Goal: Task Accomplishment & Management: Manage account settings

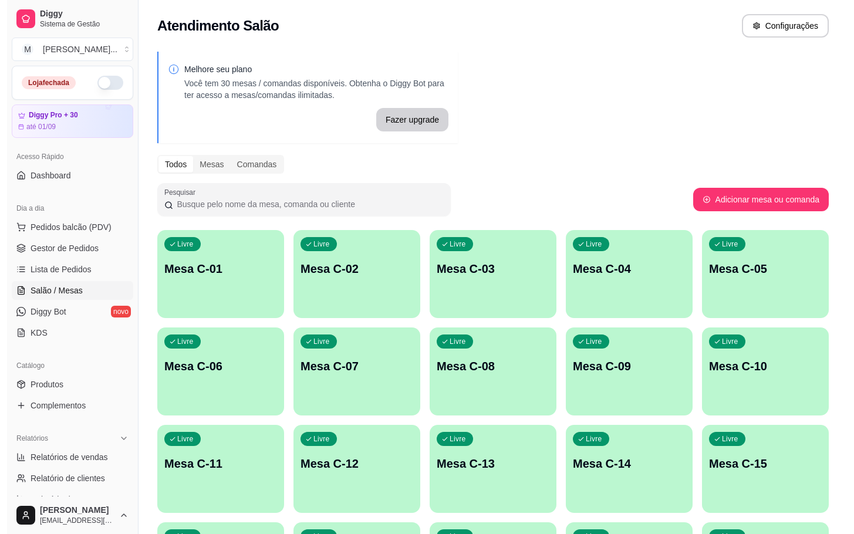
scroll to position [33, 0]
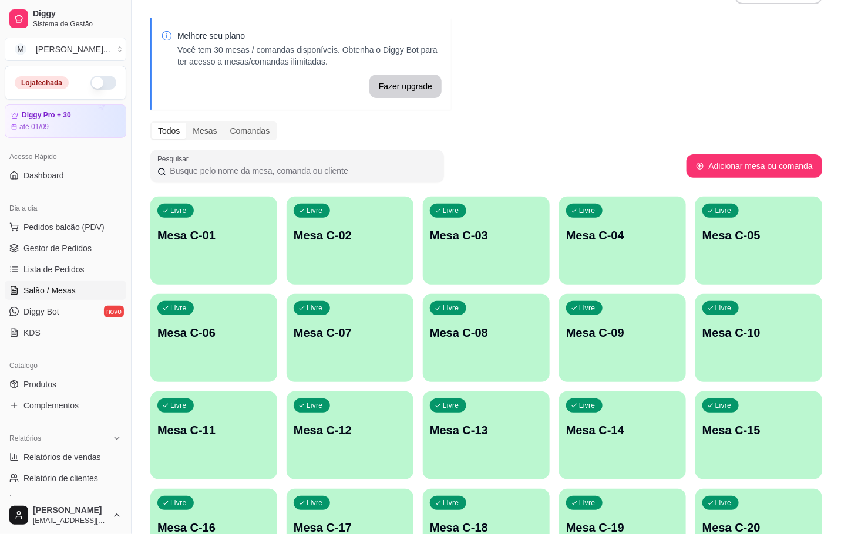
click at [497, 508] on div "Livre Mesa C-18" at bounding box center [486, 526] width 127 height 74
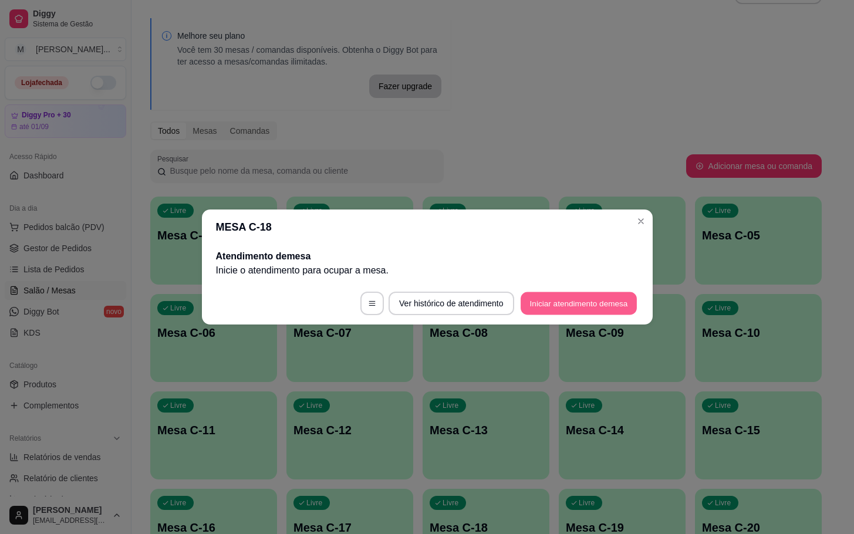
click at [562, 312] on button "Iniciar atendimento de mesa" at bounding box center [579, 303] width 116 height 23
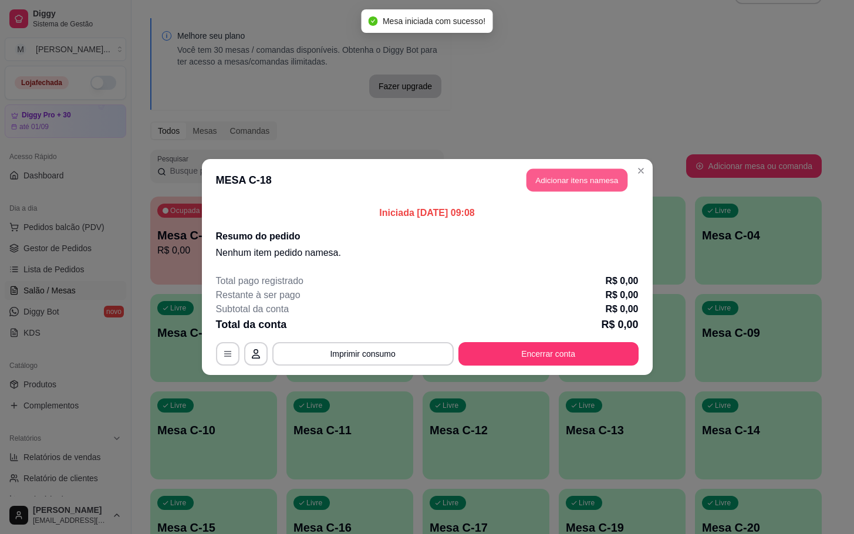
click at [557, 183] on button "Adicionar itens na mesa" at bounding box center [577, 180] width 101 height 23
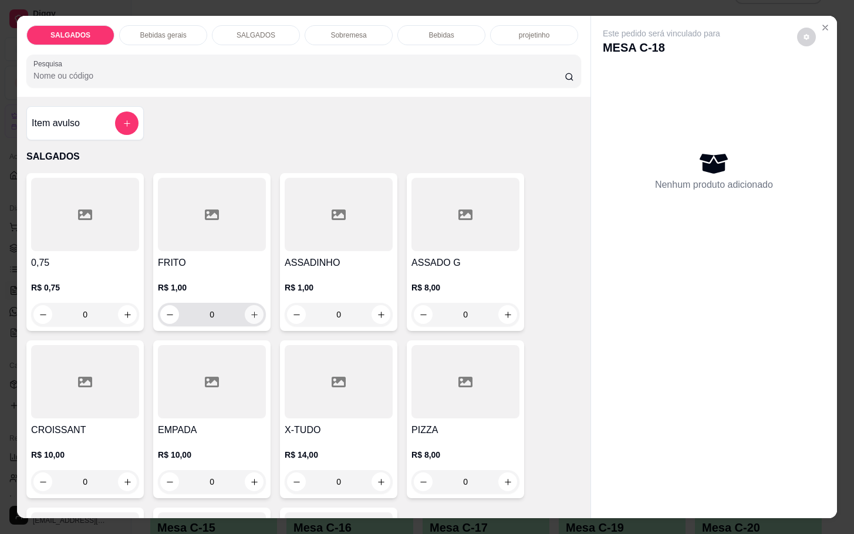
click at [249, 316] on button "increase-product-quantity" at bounding box center [254, 314] width 19 height 19
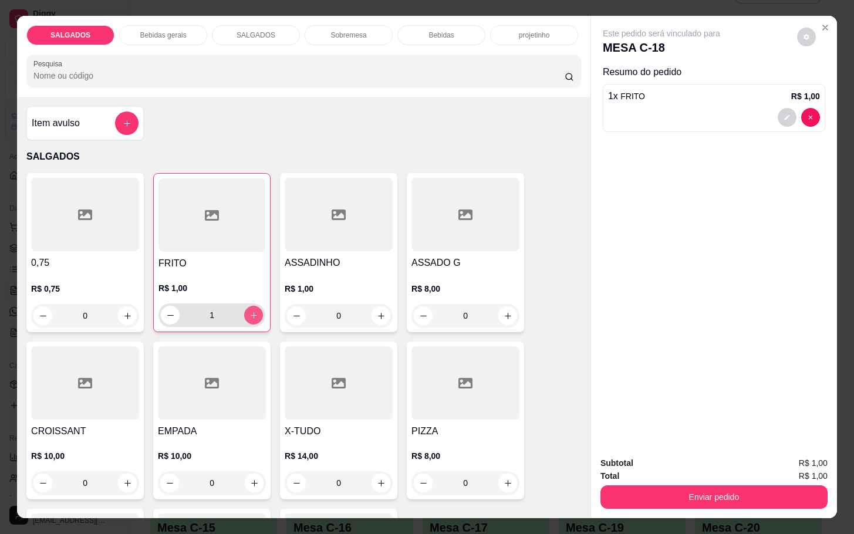
click at [249, 316] on button "increase-product-quantity" at bounding box center [253, 315] width 19 height 19
type input "4"
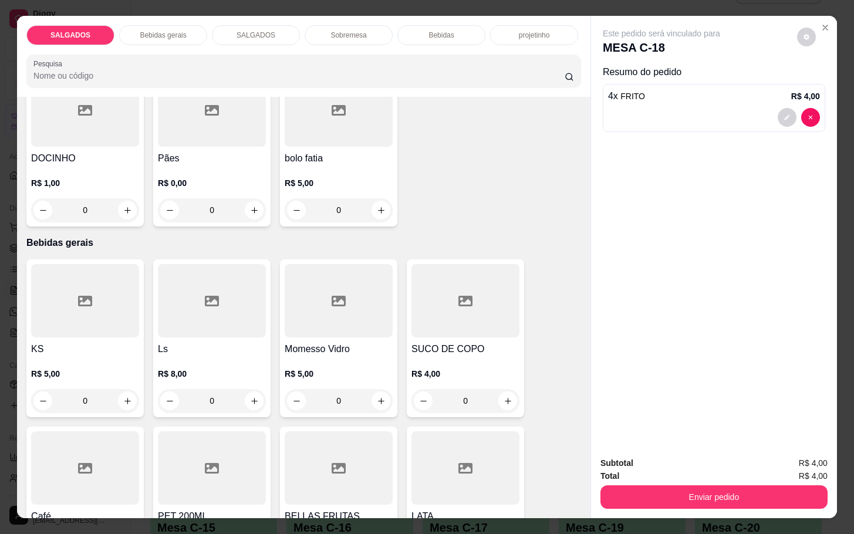
scroll to position [528, 0]
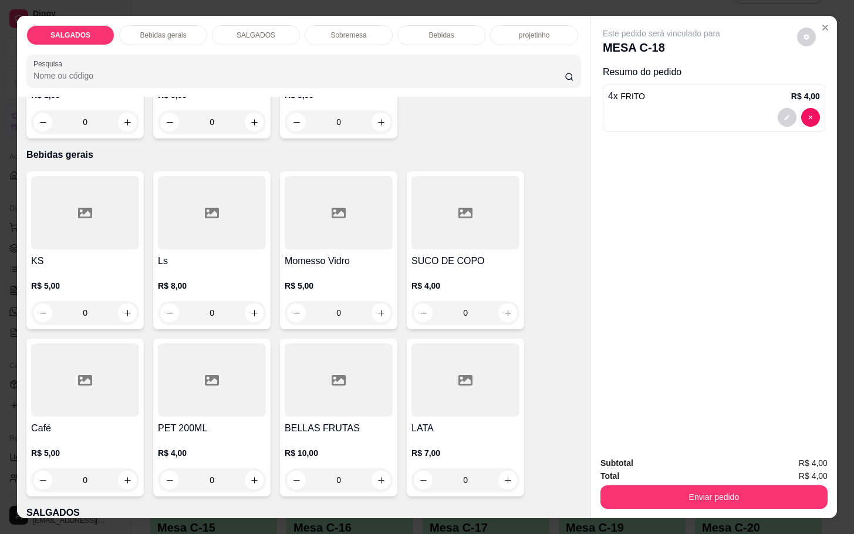
click at [71, 424] on h4 "Café" at bounding box center [85, 429] width 108 height 14
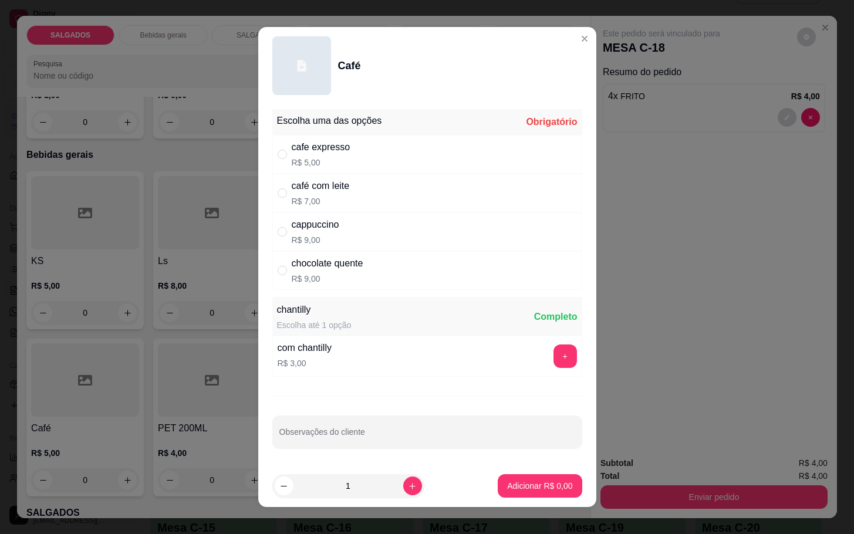
click at [293, 151] on div "cafe expresso" at bounding box center [321, 147] width 59 height 14
radio input "true"
click at [507, 488] on p "Adicionar R$ 5,00" at bounding box center [539, 486] width 65 height 12
type input "1"
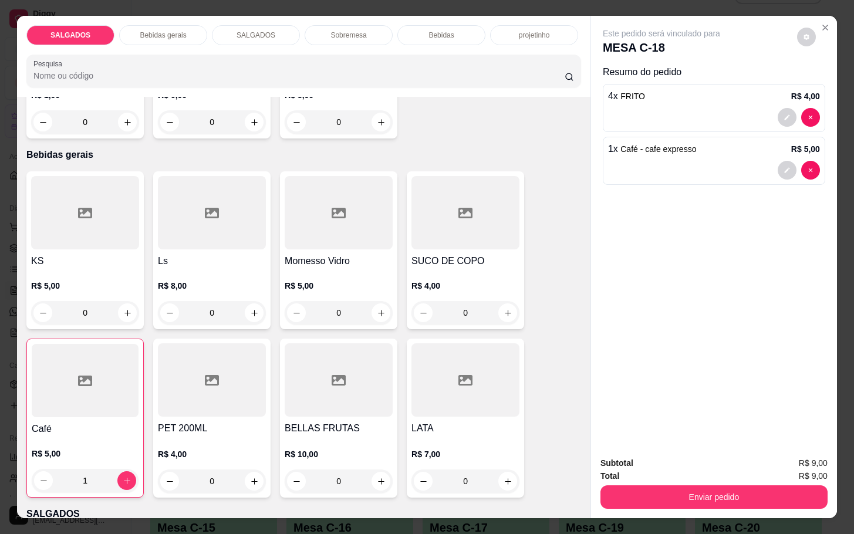
click at [638, 483] on div "Enviar pedido" at bounding box center [714, 496] width 227 height 26
click at [658, 486] on button "Enviar pedido" at bounding box center [714, 497] width 227 height 23
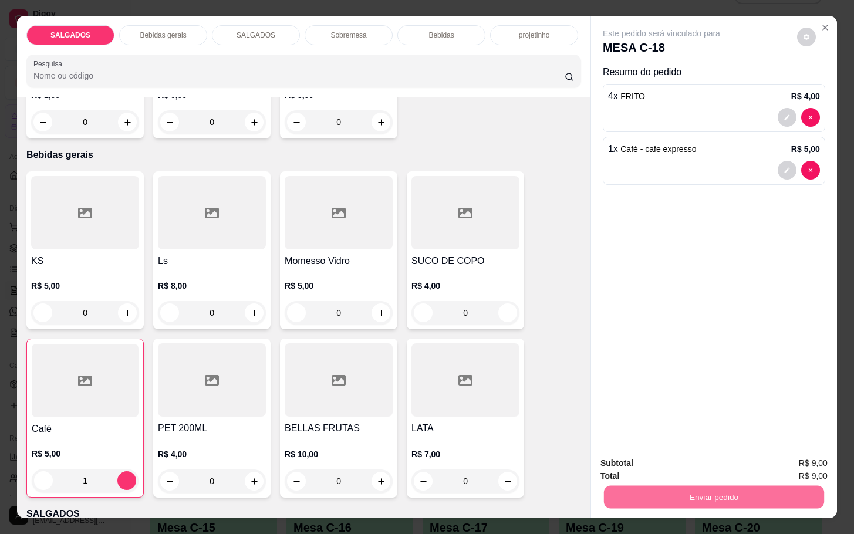
click at [663, 453] on button "Não registrar e enviar pedido" at bounding box center [673, 462] width 122 height 22
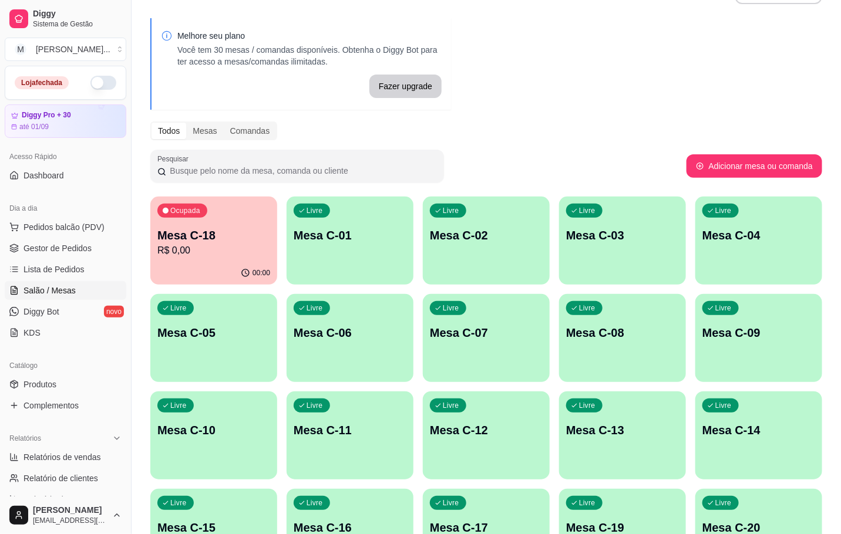
click at [191, 243] on div "Mesa C-18 R$ 0,00" at bounding box center [213, 242] width 113 height 31
click at [190, 215] on p "Ocupada" at bounding box center [185, 210] width 30 height 9
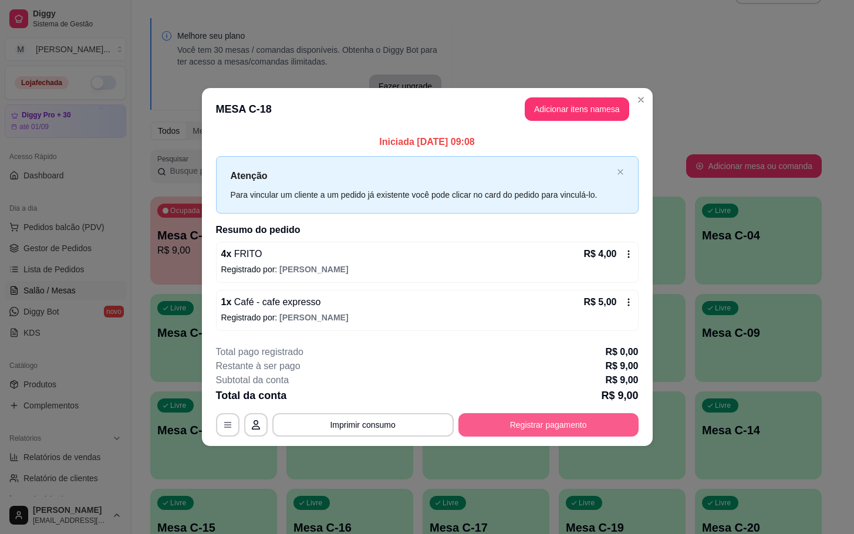
click at [616, 420] on button "Registrar pagamento" at bounding box center [549, 424] width 180 height 23
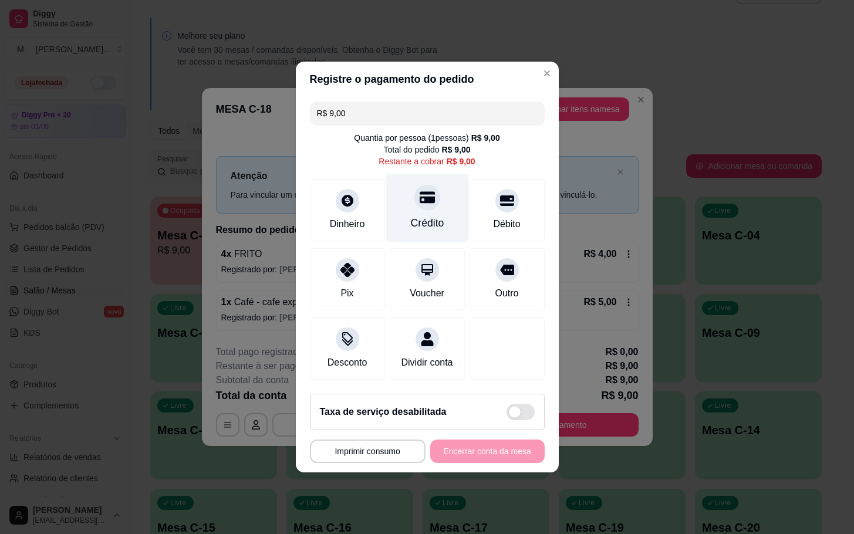
click at [441, 225] on div "Crédito" at bounding box center [427, 208] width 83 height 69
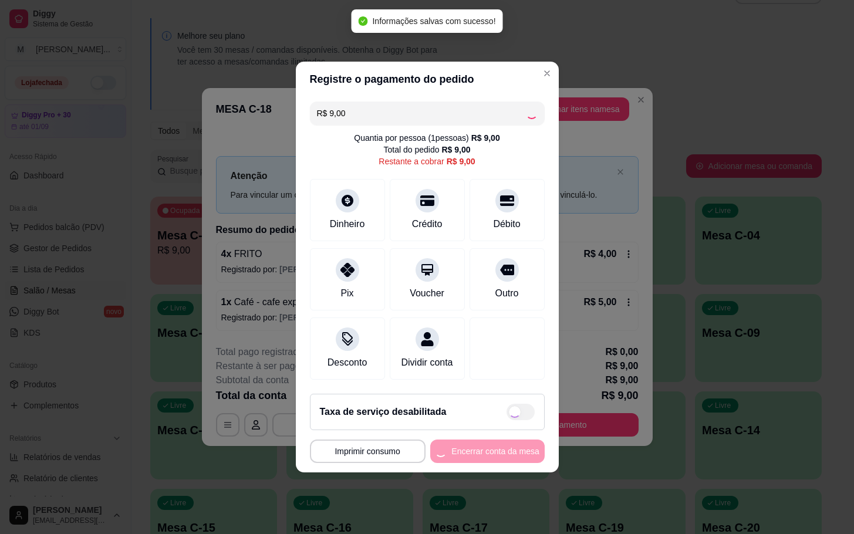
type input "R$ 0,00"
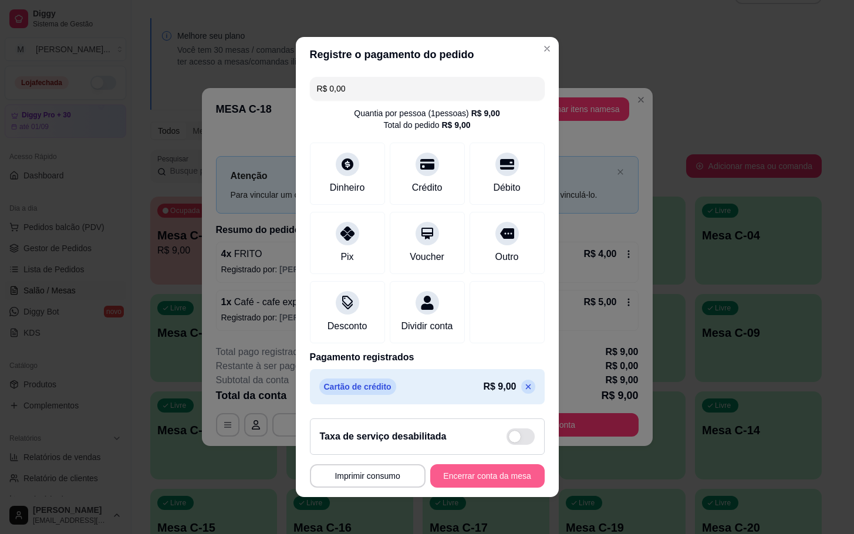
click at [468, 488] on button "Encerrar conta da mesa" at bounding box center [487, 475] width 114 height 23
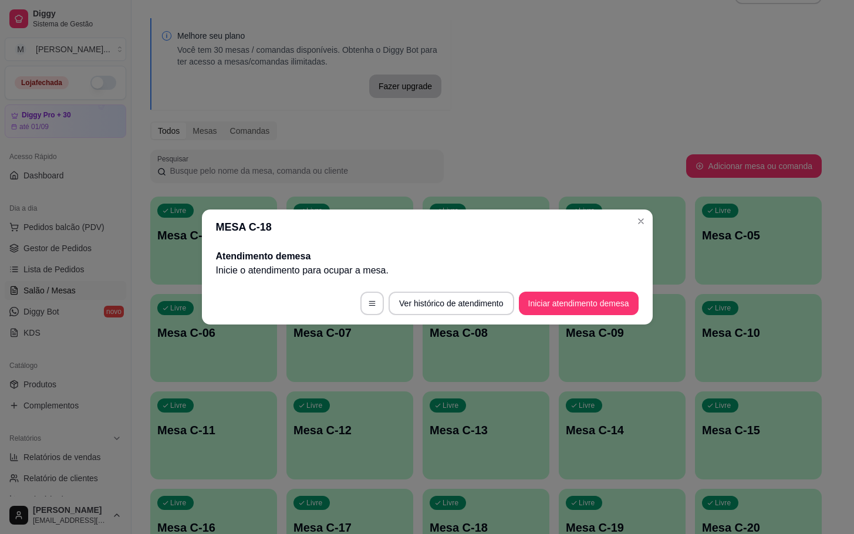
click at [617, 282] on section "MESA C-18 Atendimento de mesa Inicie o atendimento para ocupar a mesa . Ver his…" at bounding box center [427, 267] width 451 height 115
click at [615, 312] on button "Iniciar atendimento de mesa" at bounding box center [579, 303] width 120 height 23
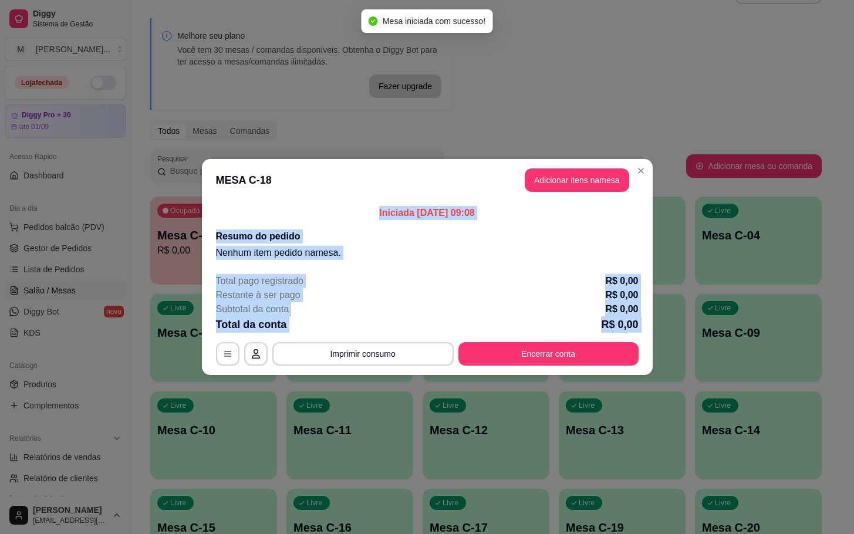
click at [568, 177] on button "Adicionar itens na mesa" at bounding box center [577, 179] width 105 height 23
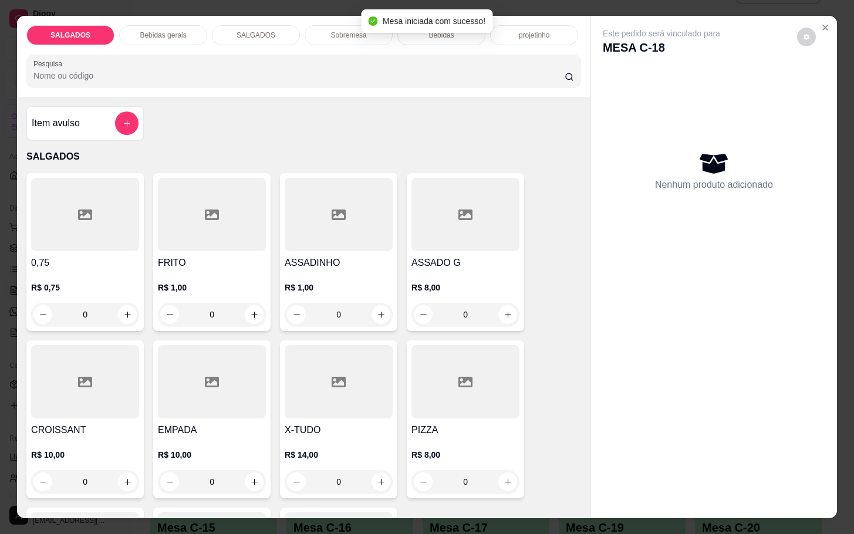
click at [194, 244] on div at bounding box center [212, 214] width 108 height 73
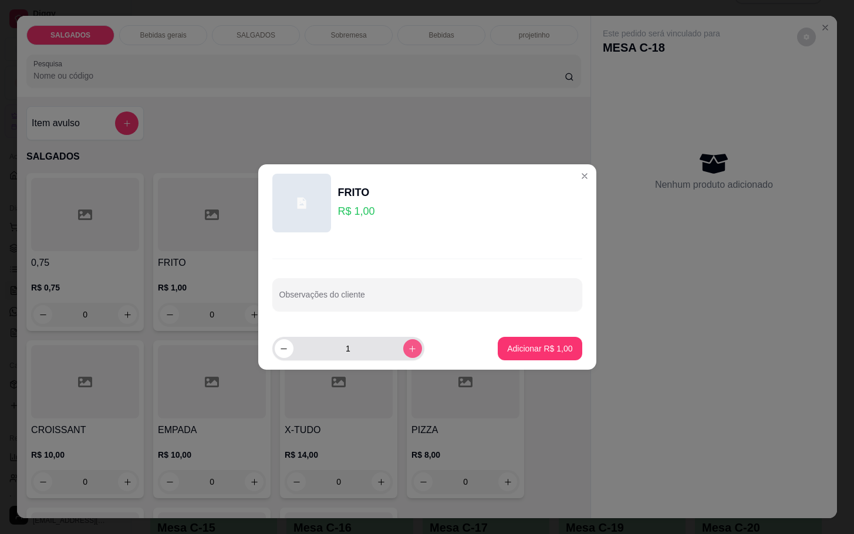
click at [403, 354] on button "increase-product-quantity" at bounding box center [412, 348] width 19 height 19
click at [408, 353] on icon "increase-product-quantity" at bounding box center [412, 349] width 9 height 9
click at [408, 352] on icon "increase-product-quantity" at bounding box center [412, 349] width 9 height 9
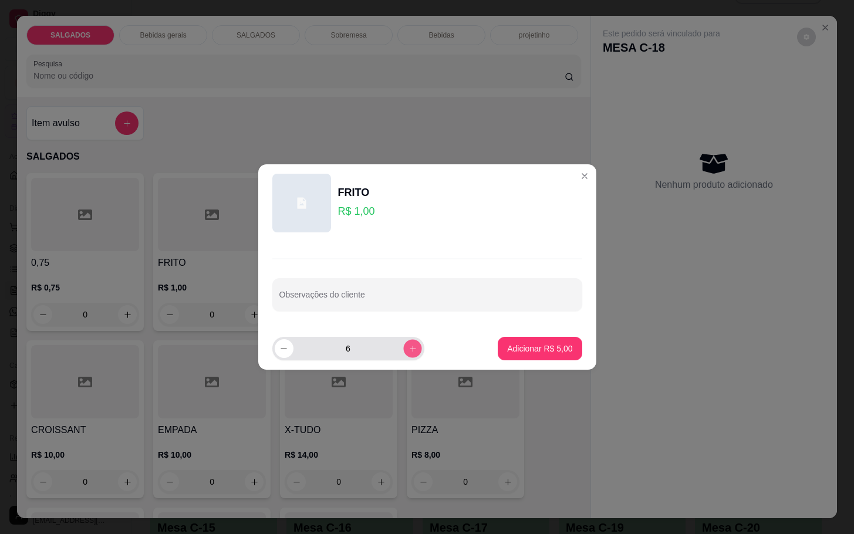
click at [408, 352] on icon "increase-product-quantity" at bounding box center [412, 349] width 9 height 9
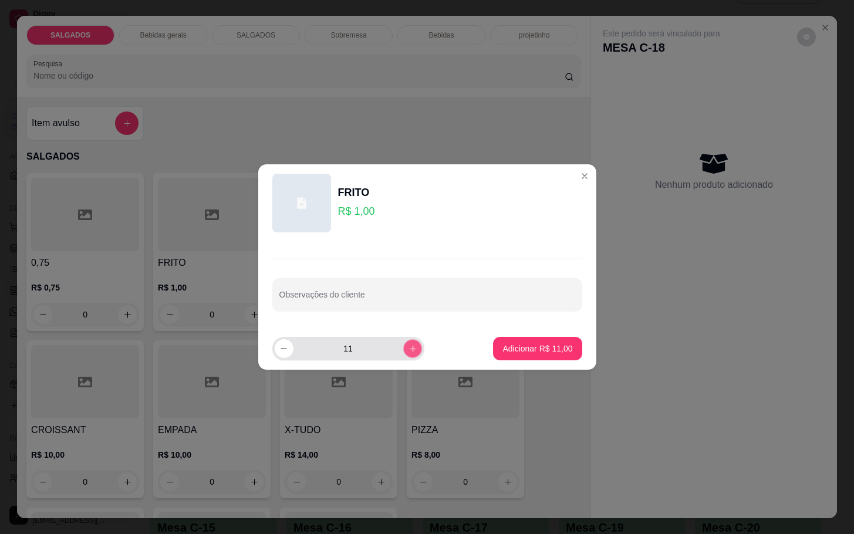
click at [408, 352] on icon "increase-product-quantity" at bounding box center [412, 349] width 9 height 9
click at [403, 337] on div "14" at bounding box center [348, 348] width 147 height 23
click at [403, 349] on button "increase-product-quantity" at bounding box center [412, 348] width 18 height 18
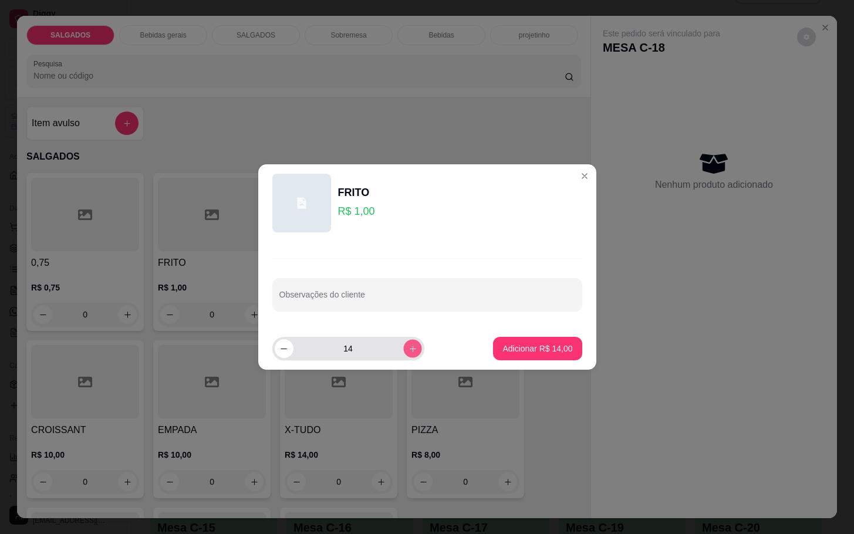
type input "15"
click at [536, 344] on p "Adicionar R$ 15,00" at bounding box center [538, 348] width 68 height 11
type input "15"
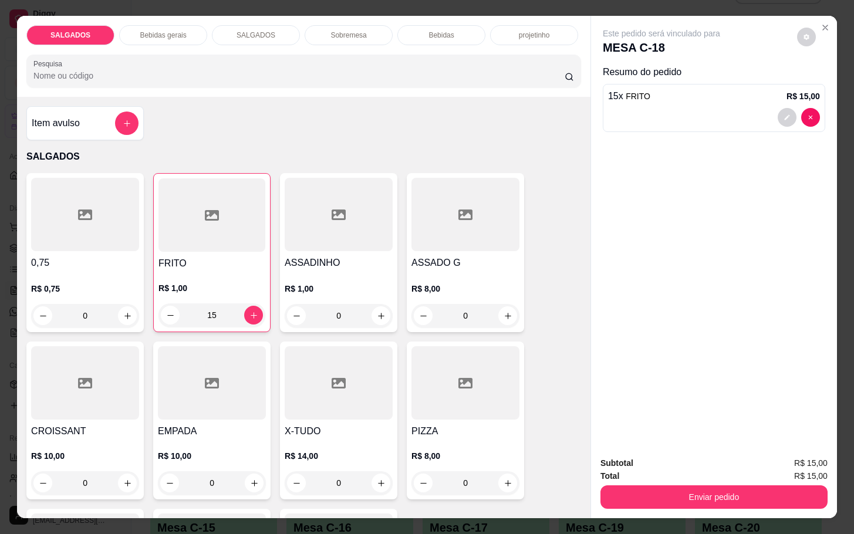
click at [114, 178] on div at bounding box center [85, 214] width 108 height 73
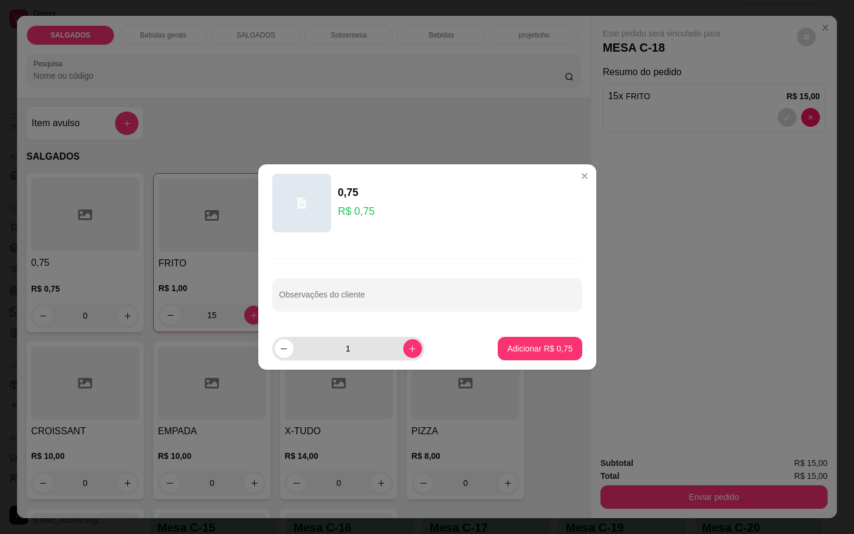
click at [395, 359] on div "1" at bounding box center [348, 348] width 147 height 23
click at [403, 354] on button "increase-product-quantity" at bounding box center [412, 348] width 19 height 19
click at [408, 349] on icon "increase-product-quantity" at bounding box center [412, 349] width 9 height 9
click at [408, 348] on icon "increase-product-quantity" at bounding box center [412, 349] width 9 height 9
click at [403, 343] on button "increase-product-quantity" at bounding box center [412, 348] width 19 height 19
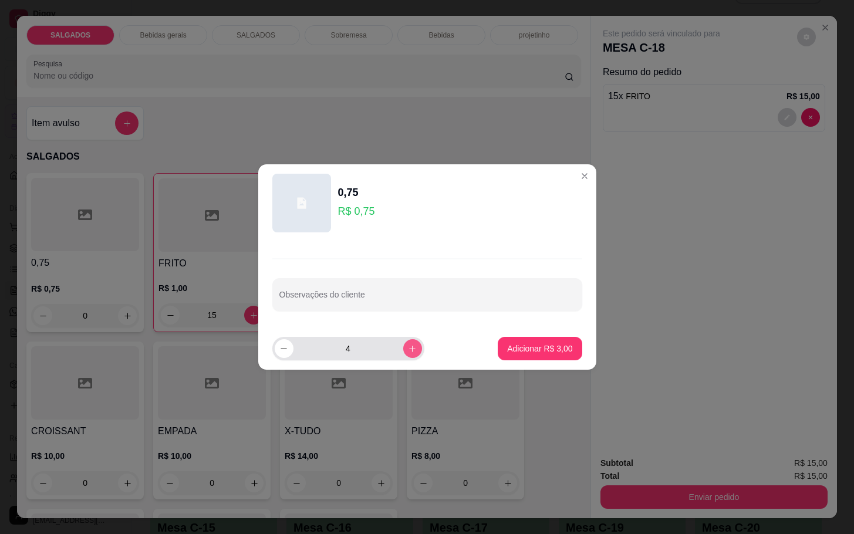
type input "5"
click at [520, 358] on button "Adicionar R$ 3,75" at bounding box center [540, 349] width 82 height 23
type input "5"
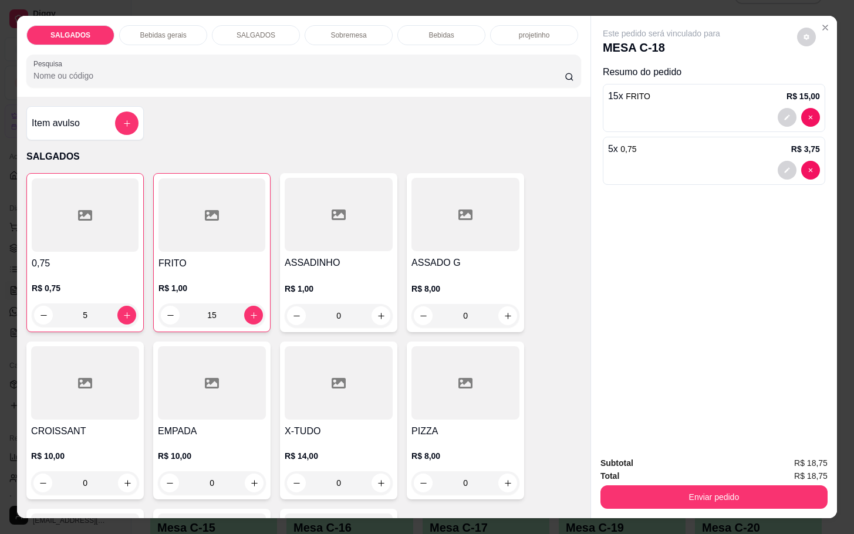
click at [177, 18] on div "SALGADOS Bebidas gerais SALGADOS Sobremesa Bebidas projetinho Pesquisa" at bounding box center [304, 56] width 574 height 81
click at [171, 31] on p "Bebidas gerais" at bounding box center [163, 35] width 46 height 9
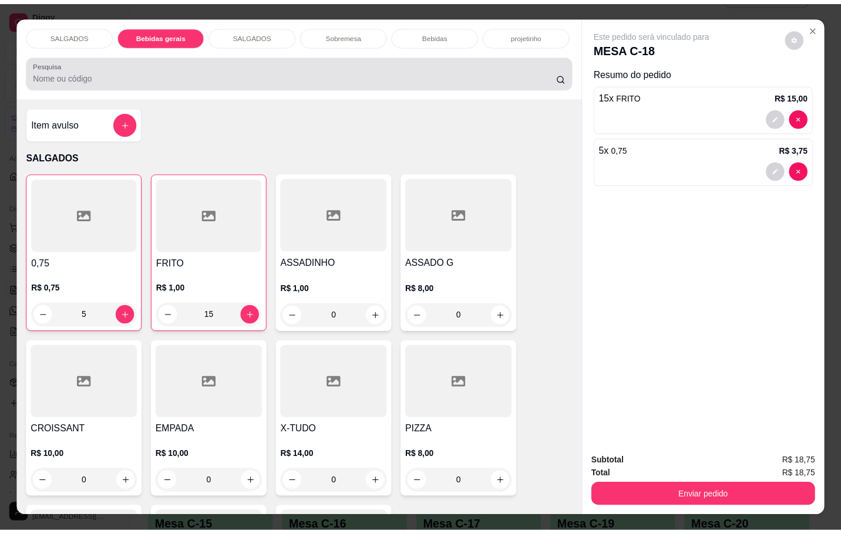
scroll to position [28, 0]
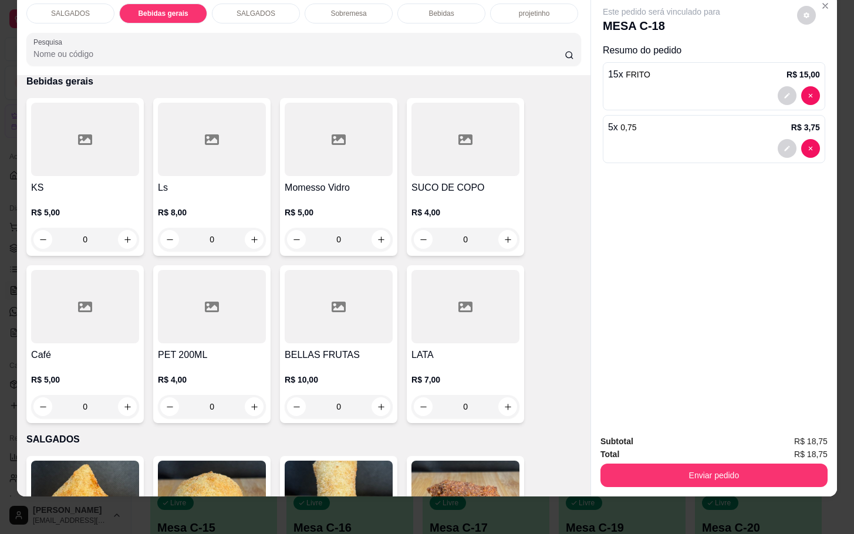
click at [450, 195] on div "R$ 4,00 0" at bounding box center [466, 223] width 108 height 56
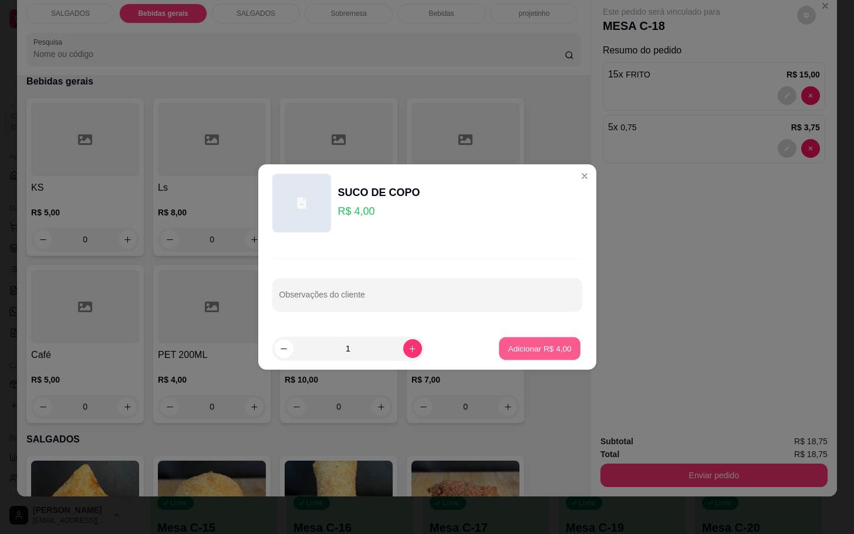
click at [530, 358] on button "Adicionar R$ 4,00" at bounding box center [540, 349] width 82 height 23
type input "1"
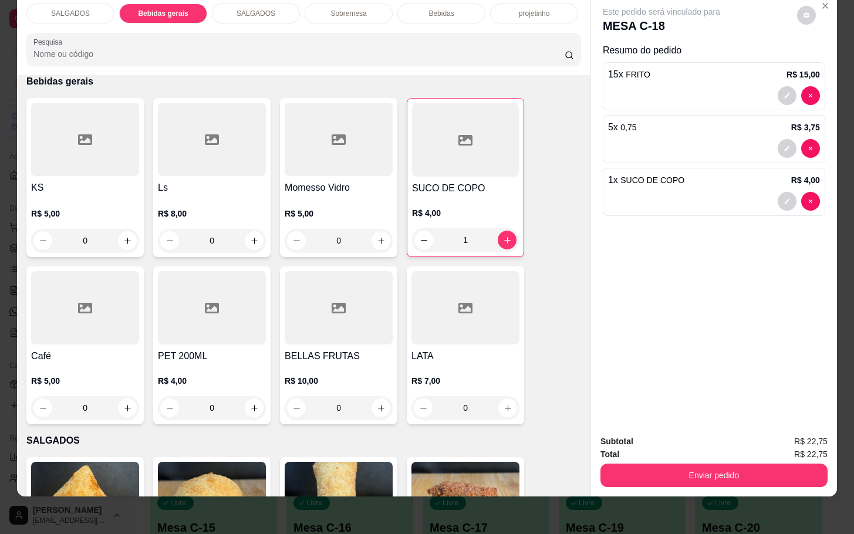
click at [685, 481] on div "Subtotal R$ 22,75 Total R$ 22,75 Enviar pedido" at bounding box center [714, 461] width 246 height 71
click at [687, 468] on button "Enviar pedido" at bounding box center [714, 475] width 220 height 23
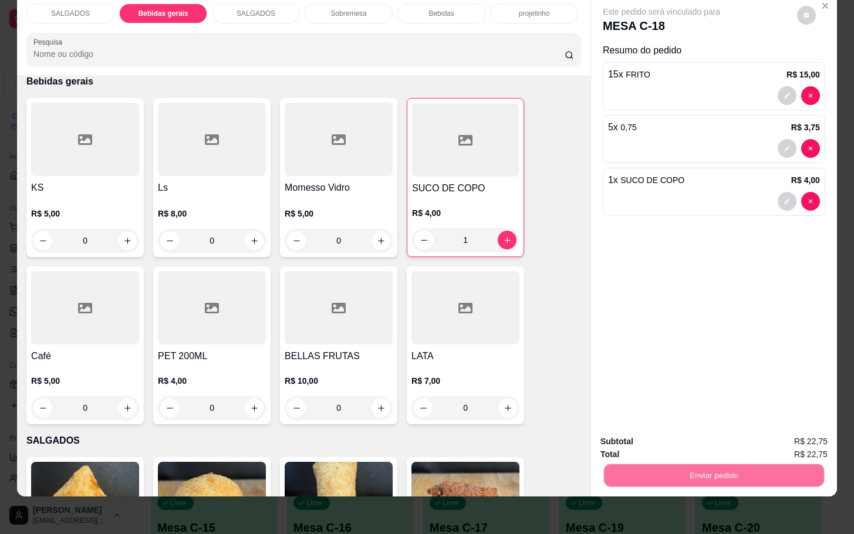
click at [680, 454] on body "Diggy Sistema de Gestão M Mila Salgados ... Loja fechada Diggy Pro + 30 até 01/…" at bounding box center [420, 234] width 841 height 534
click at [654, 439] on button "Não registrar e enviar pedido" at bounding box center [673, 434] width 119 height 22
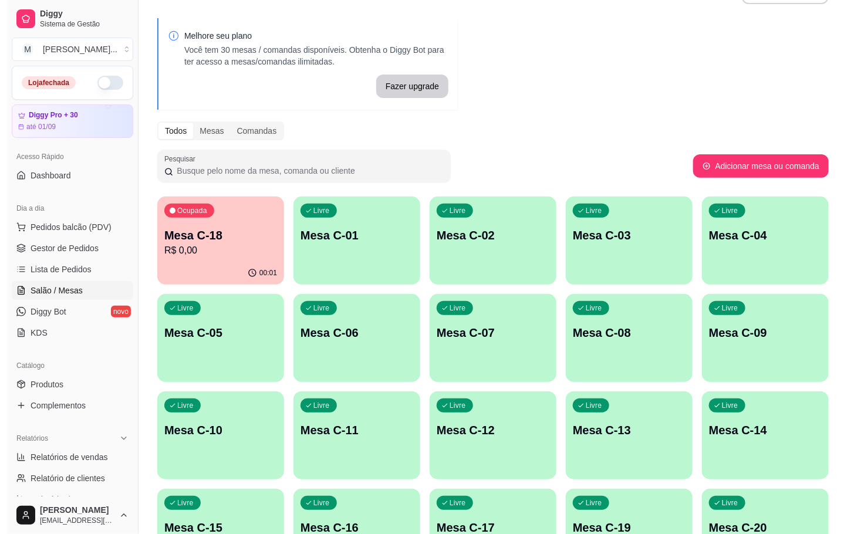
scroll to position [319, 0]
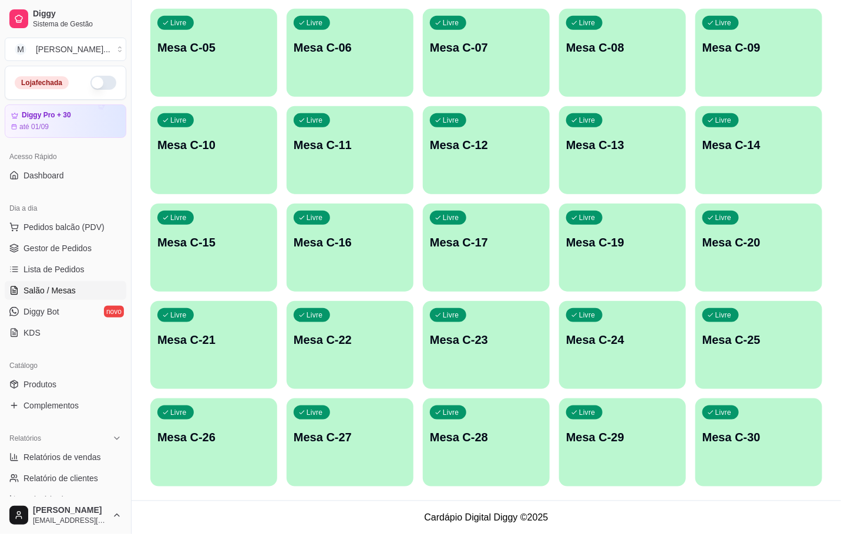
drag, startPoint x: 284, startPoint y: 332, endPoint x: 321, endPoint y: 358, distance: 45.1
click at [285, 332] on div "Ocupada Mesa C-18 R$ 0,00 00:01 Livre Mesa C-01 Livre Mesa C-02 Livre Mesa C-03…" at bounding box center [486, 198] width 672 height 575
click at [329, 360] on div "Livre Mesa C-22" at bounding box center [350, 338] width 127 height 74
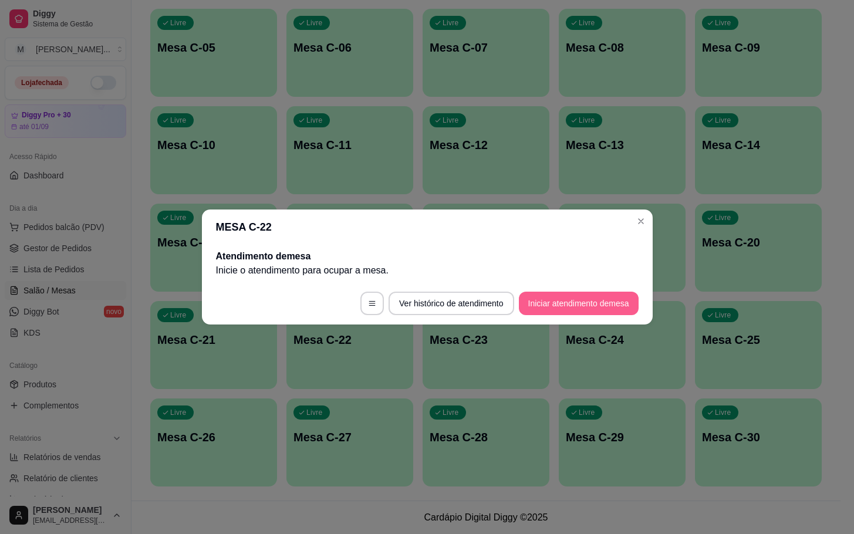
click at [592, 294] on button "Iniciar atendimento de mesa" at bounding box center [579, 303] width 120 height 23
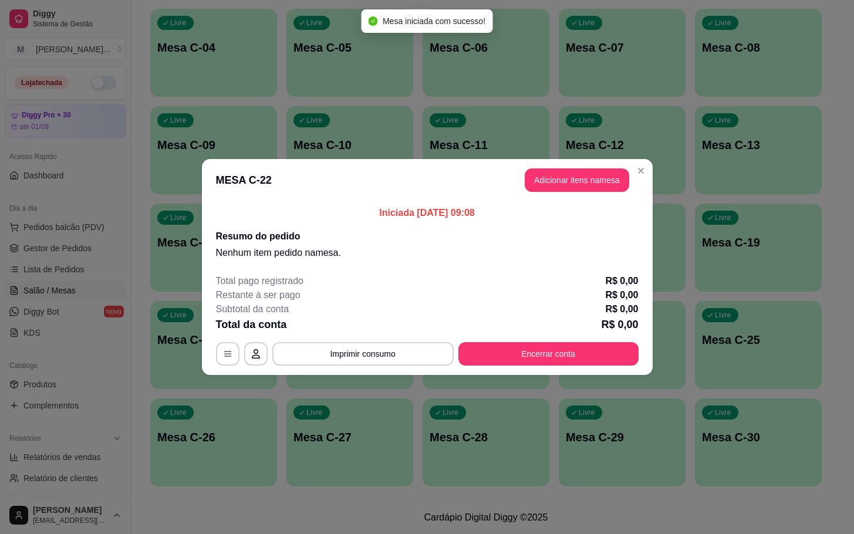
click at [571, 197] on header "MESA C-22 Adicionar itens na mesa" at bounding box center [427, 180] width 451 height 42
click at [587, 185] on button "Adicionar itens na mesa" at bounding box center [577, 179] width 105 height 23
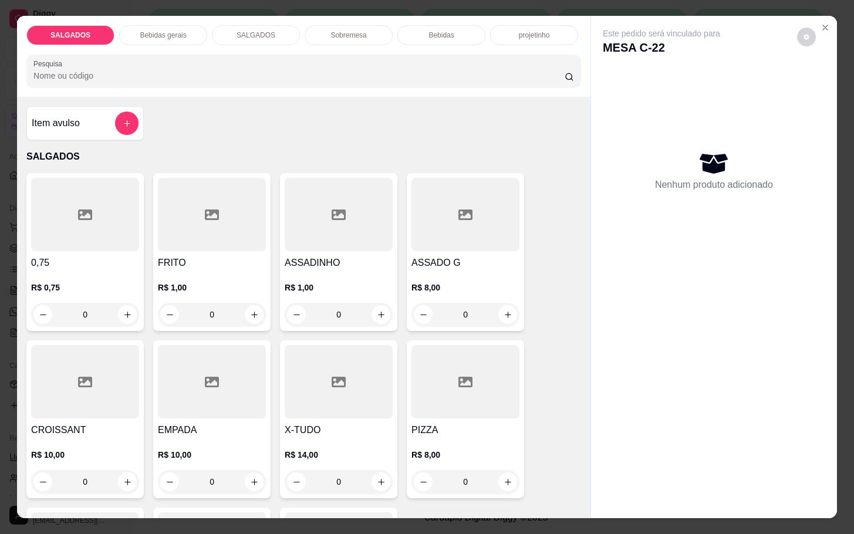
click at [439, 270] on div "R$ 8,00 0" at bounding box center [466, 298] width 108 height 56
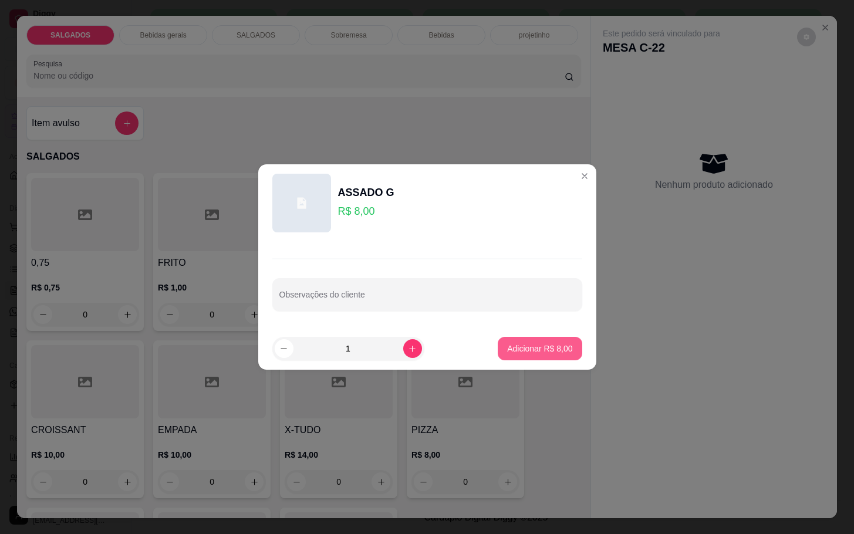
click at [507, 356] on button "Adicionar R$ 8,00" at bounding box center [540, 348] width 84 height 23
type input "1"
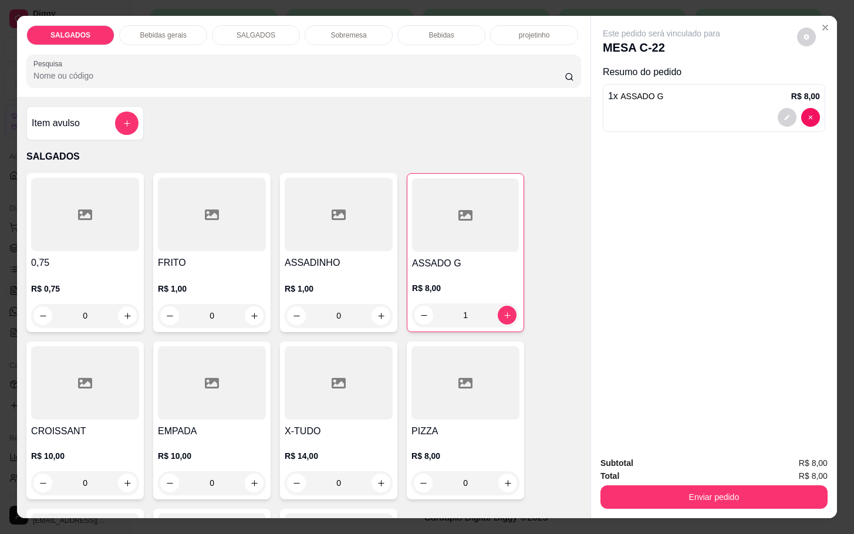
click at [188, 29] on div "Bebidas gerais" at bounding box center [163, 35] width 88 height 20
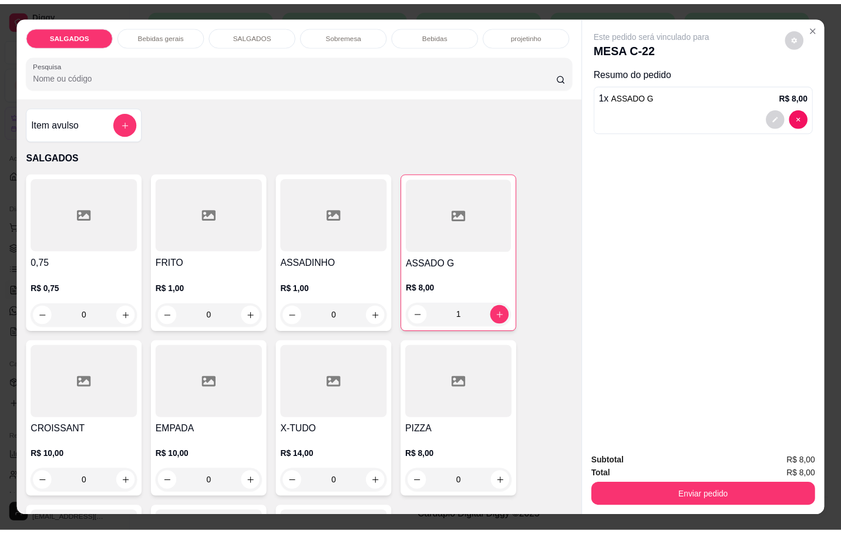
scroll to position [28, 0]
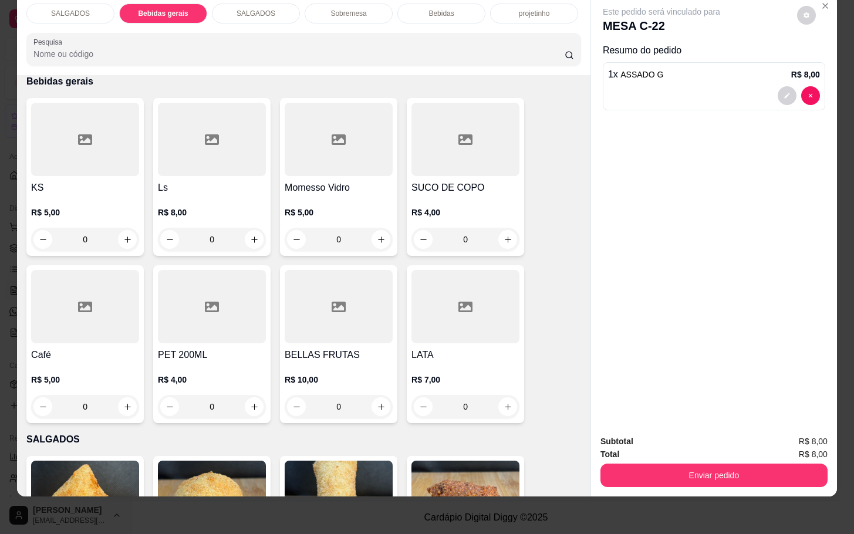
click at [122, 315] on div at bounding box center [85, 306] width 108 height 73
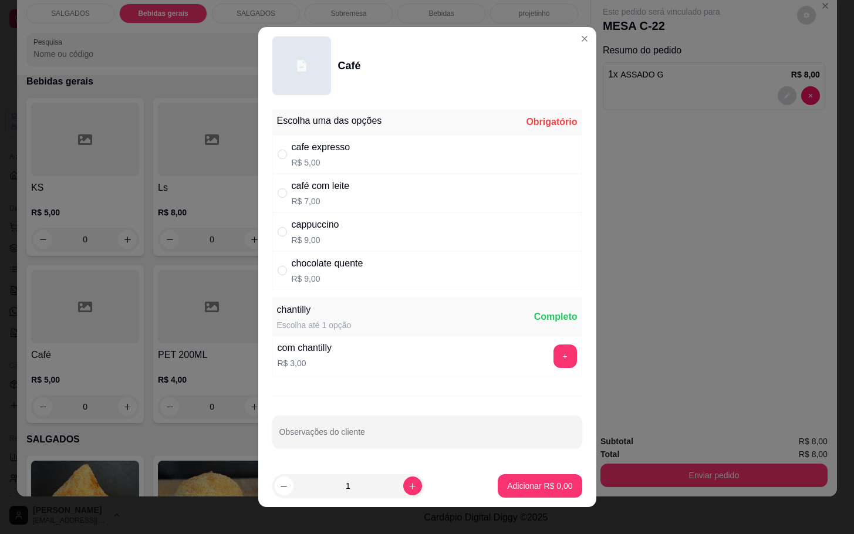
click at [412, 282] on div "chocolate quente R$ 9,00" at bounding box center [427, 270] width 310 height 39
radio input "true"
click at [517, 487] on p "Adicionar R$ 9,00" at bounding box center [539, 486] width 65 height 12
type input "1"
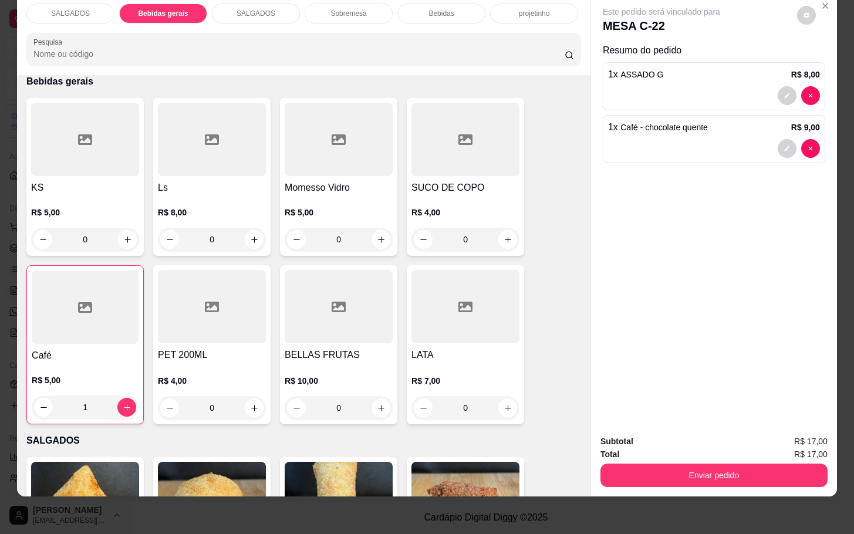
click at [659, 483] on div "Subtotal R$ 17,00 Total R$ 17,00 Enviar pedido" at bounding box center [714, 461] width 246 height 71
click at [654, 465] on button "Enviar pedido" at bounding box center [714, 475] width 227 height 23
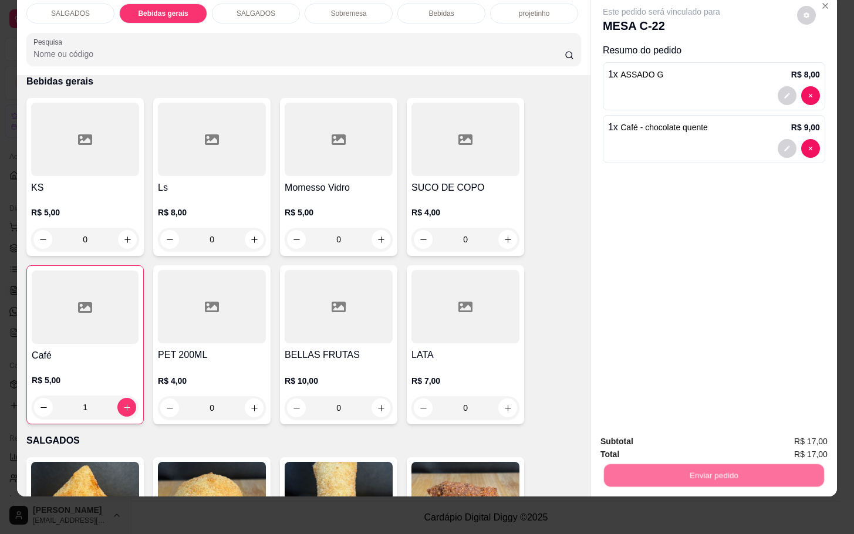
click at [643, 433] on button "Não registrar e enviar pedido" at bounding box center [673, 434] width 119 height 22
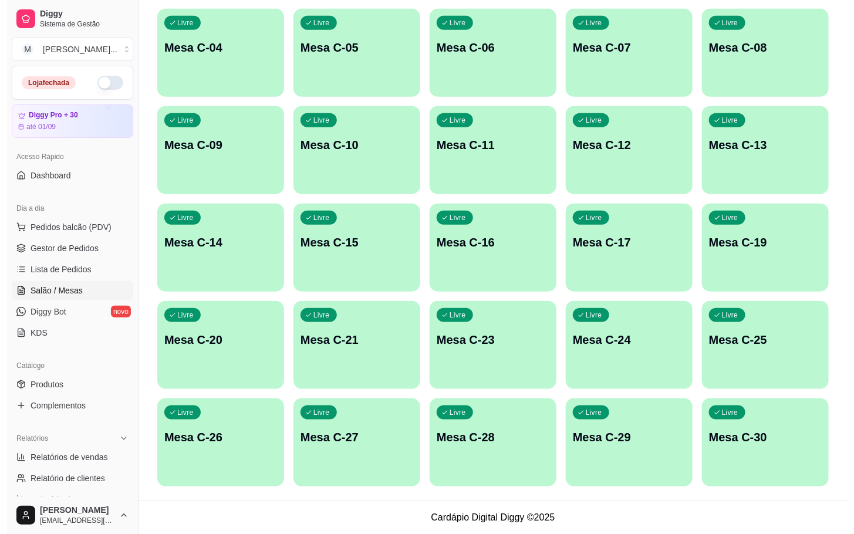
scroll to position [231, 0]
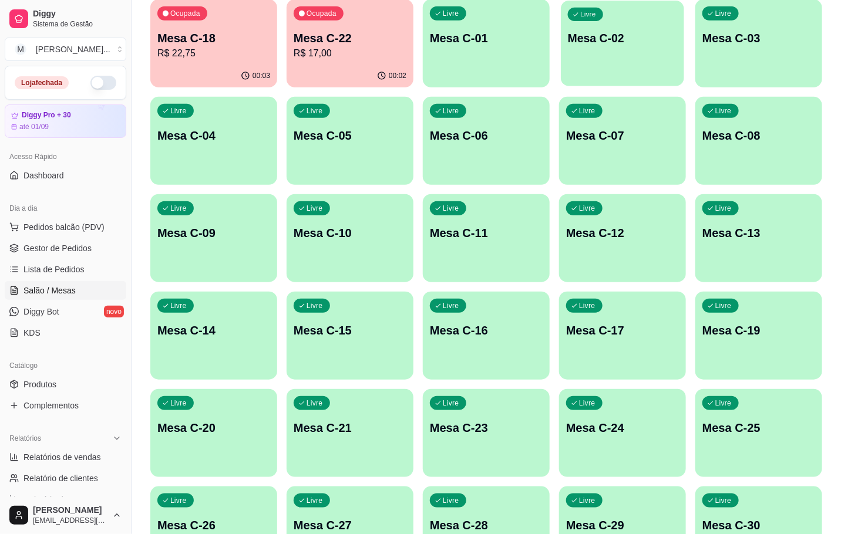
click at [585, 29] on div "Livre Mesa C-02" at bounding box center [622, 37] width 123 height 72
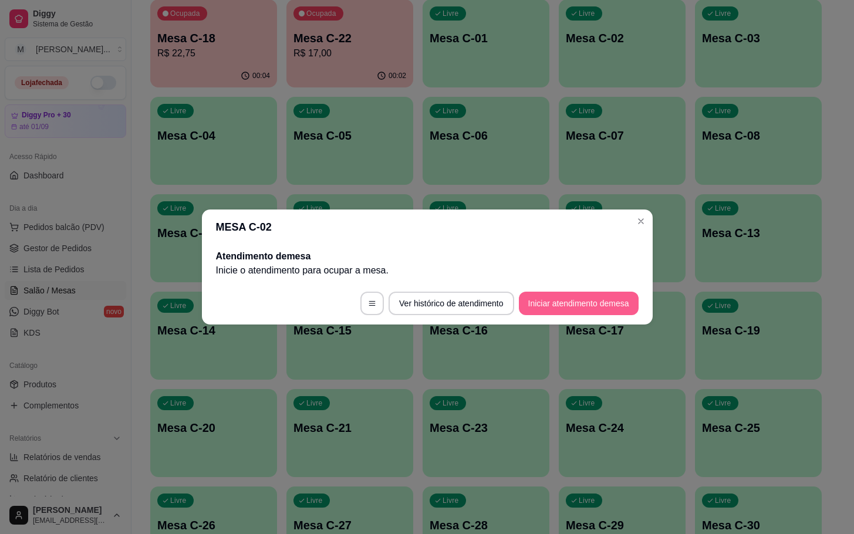
click at [608, 309] on button "Iniciar atendimento de mesa" at bounding box center [579, 303] width 120 height 23
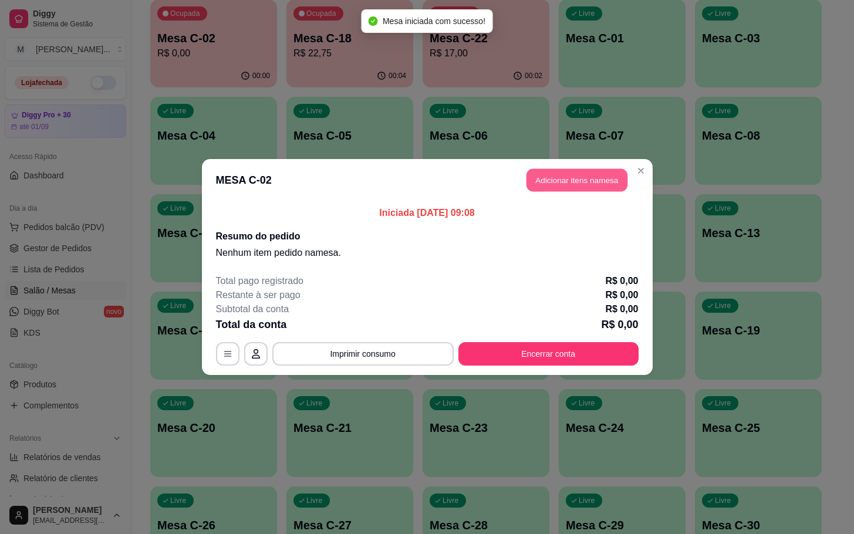
click at [566, 180] on button "Adicionar itens na mesa" at bounding box center [577, 180] width 101 height 23
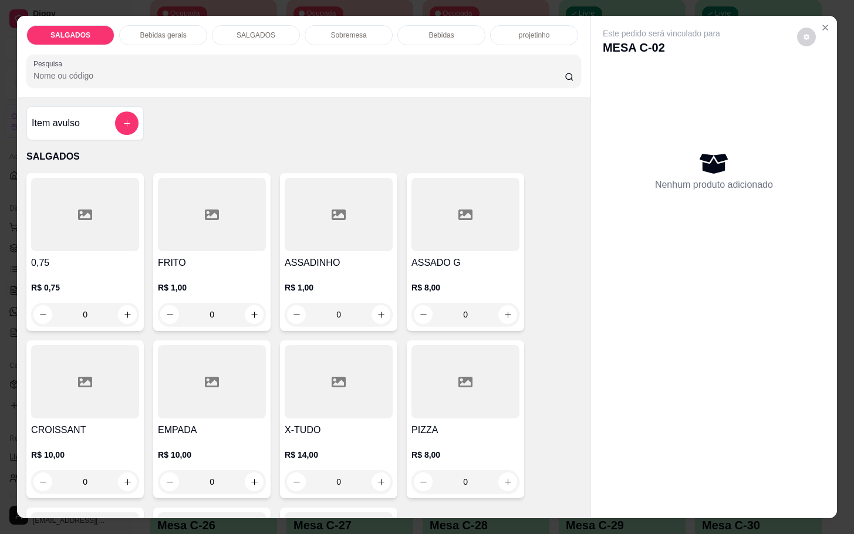
click at [201, 249] on div "FRITO R$ 1,00 0" at bounding box center [211, 252] width 117 height 158
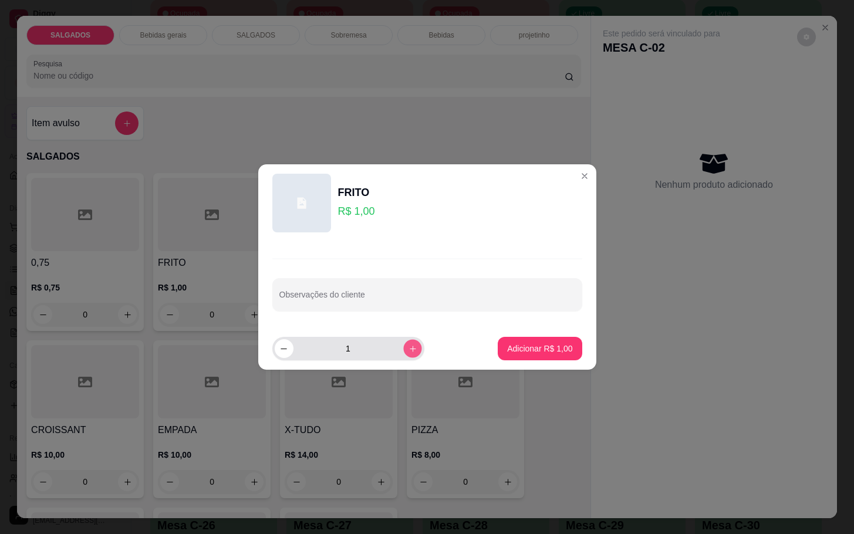
click at [408, 345] on icon "increase-product-quantity" at bounding box center [412, 349] width 9 height 9
type input "2"
click at [535, 346] on p "Adicionar R$ 2,00" at bounding box center [539, 349] width 65 height 12
type input "2"
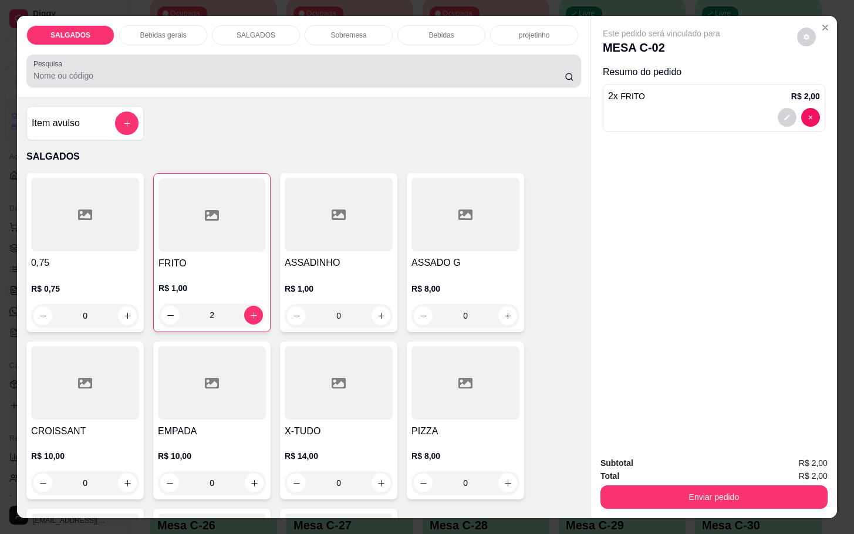
click at [180, 55] on div "Pesquisa" at bounding box center [303, 71] width 555 height 33
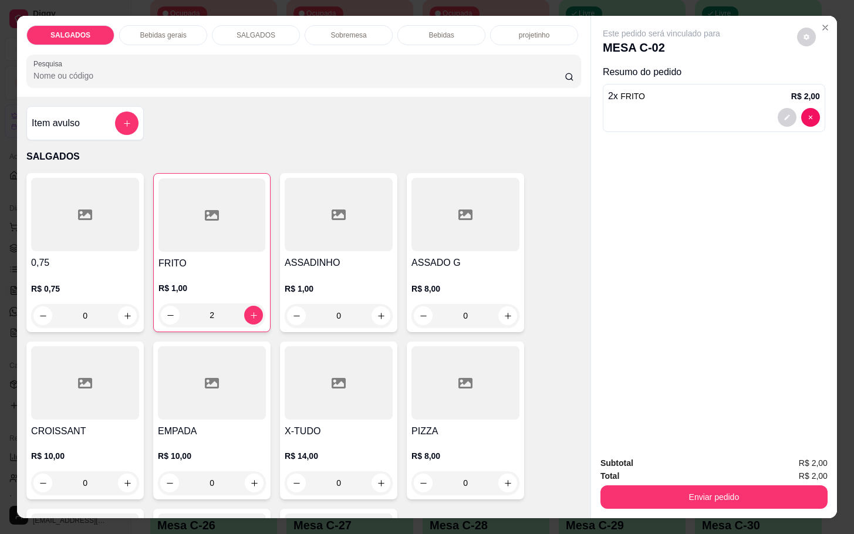
click at [189, 55] on div "Pesquisa" at bounding box center [303, 71] width 555 height 33
click at [192, 33] on div "Bebidas gerais" at bounding box center [163, 35] width 88 height 20
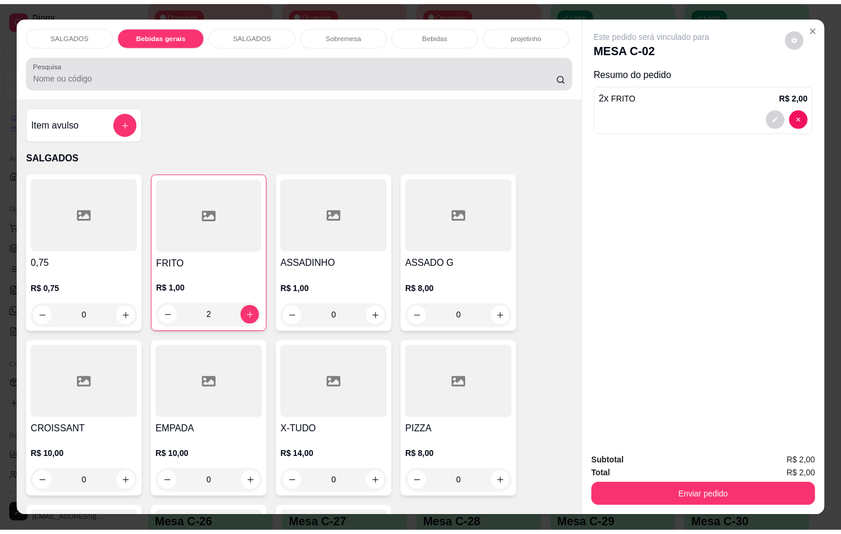
scroll to position [28, 0]
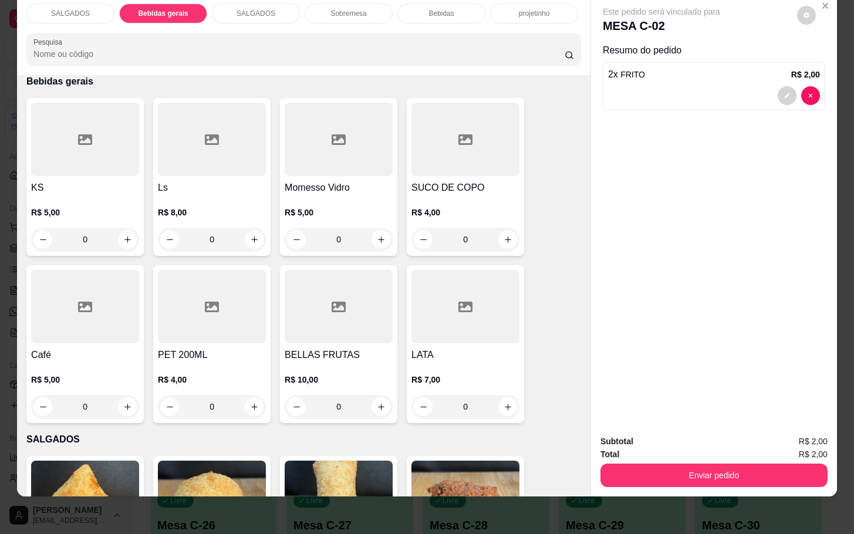
click at [110, 284] on div at bounding box center [85, 306] width 108 height 73
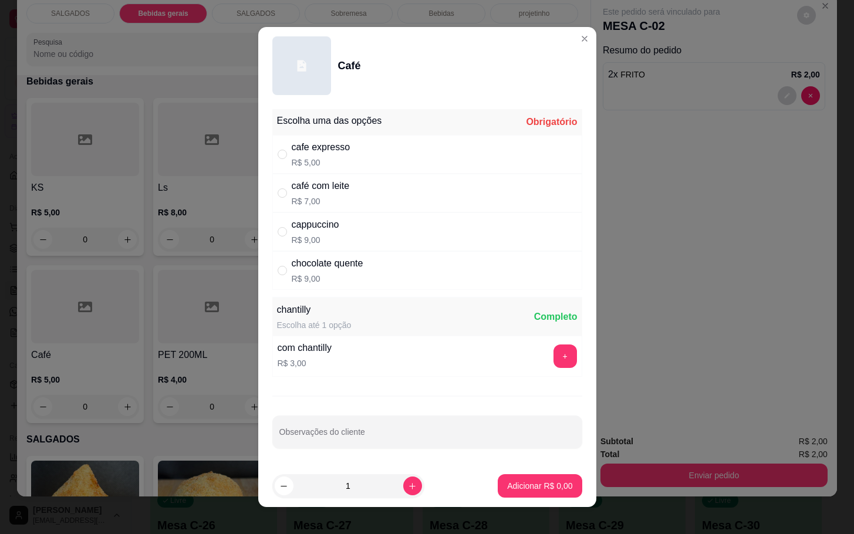
click at [350, 140] on div "cafe expresso R$ 5,00" at bounding box center [427, 154] width 310 height 39
radio input "true"
click at [498, 483] on button "Adicionar R$ 5,00" at bounding box center [540, 485] width 84 height 23
type input "1"
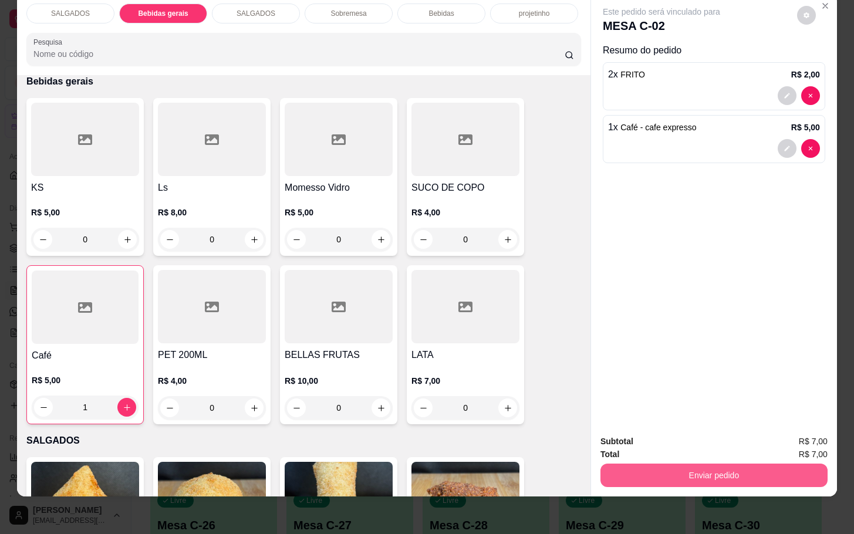
click at [694, 464] on button "Enviar pedido" at bounding box center [714, 475] width 227 height 23
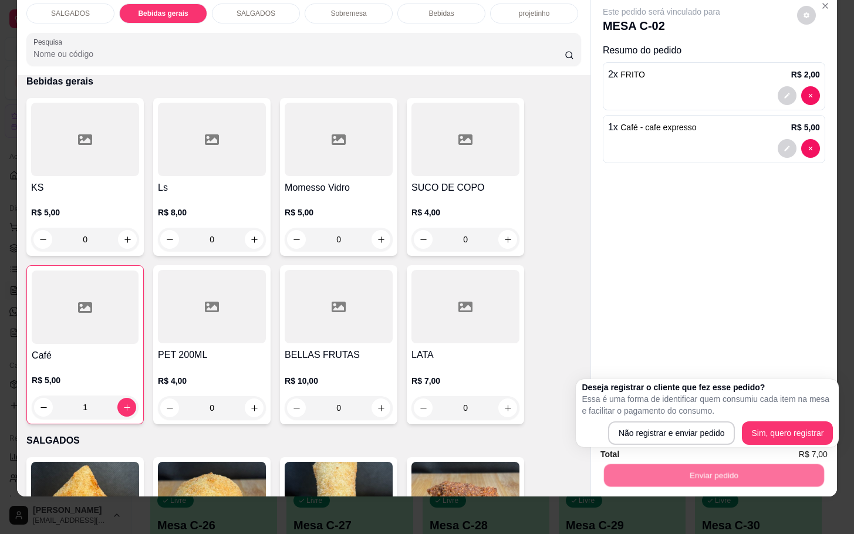
click at [701, 416] on p "Essa é uma forma de identificar quem consumiu cada item na mesa e facilitar o p…" at bounding box center [707, 404] width 251 height 23
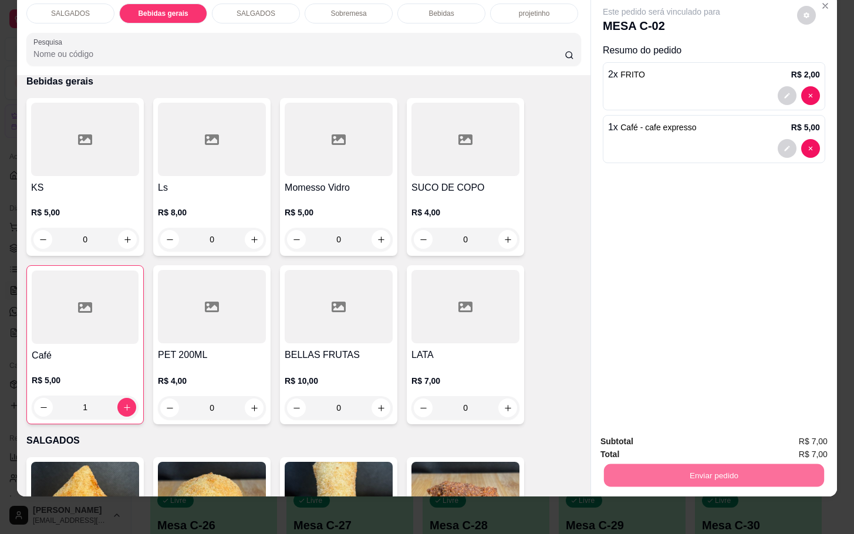
click at [702, 424] on button "Não registrar e enviar pedido" at bounding box center [673, 434] width 119 height 22
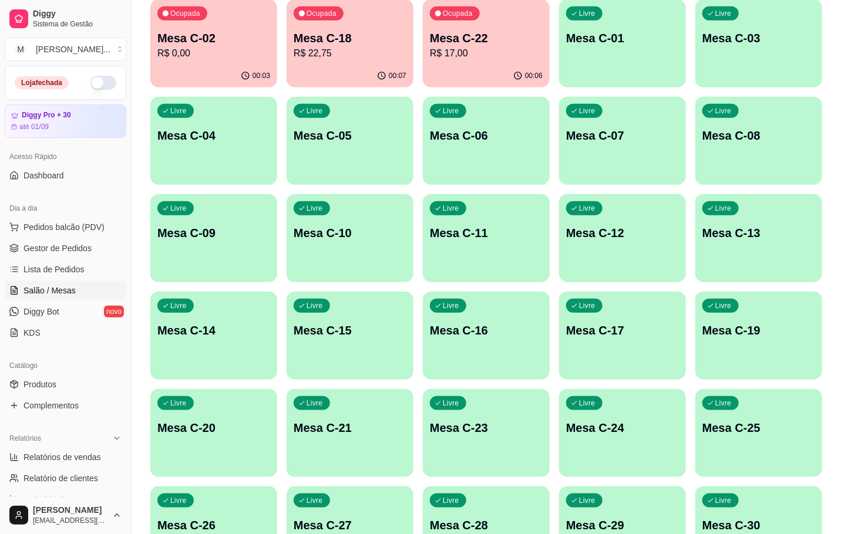
click at [453, 67] on div "00:06" at bounding box center [486, 76] width 127 height 23
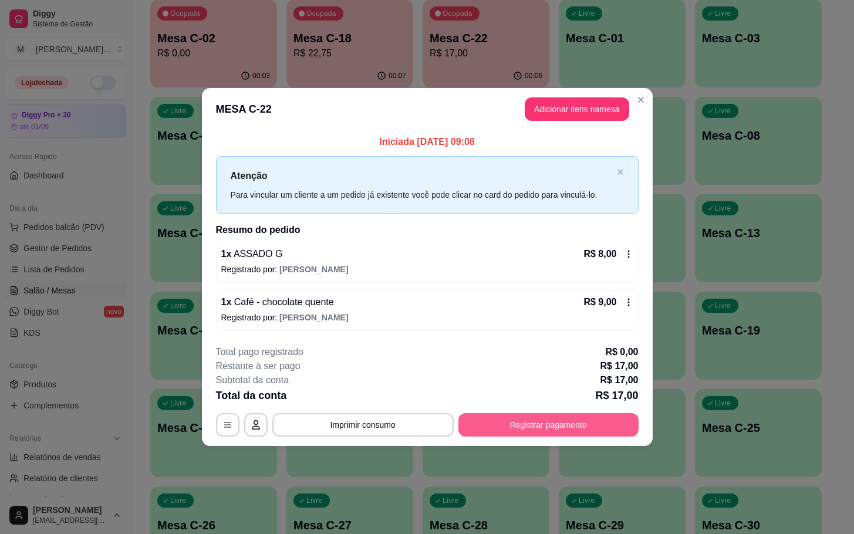
click at [508, 430] on button "Registrar pagamento" at bounding box center [549, 424] width 180 height 23
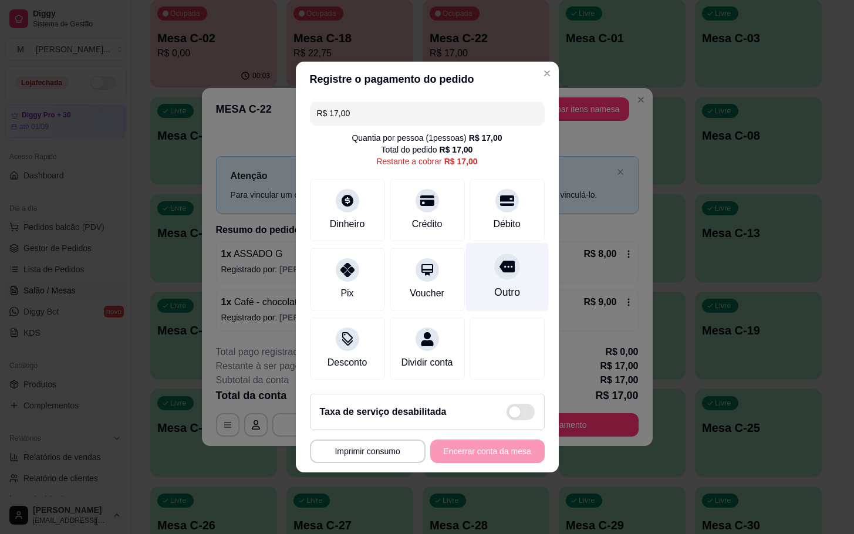
click at [483, 291] on div "Outro" at bounding box center [507, 277] width 83 height 69
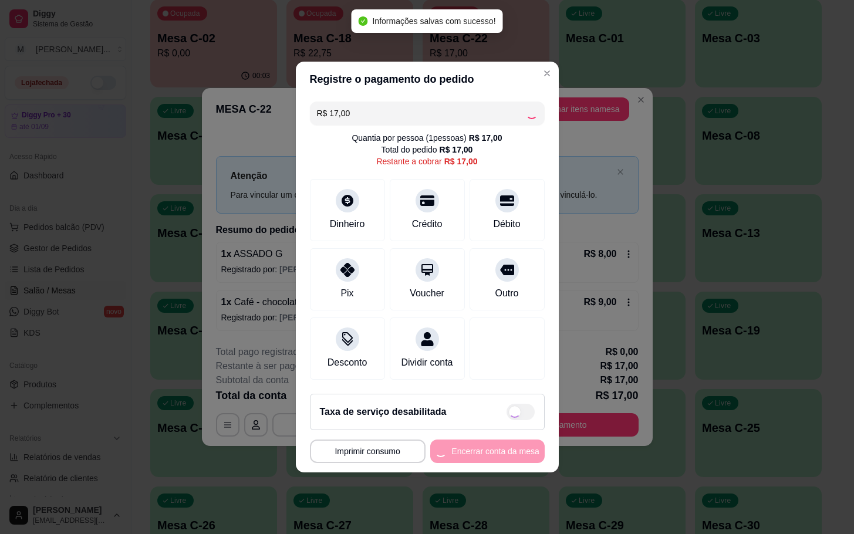
type input "R$ 0,00"
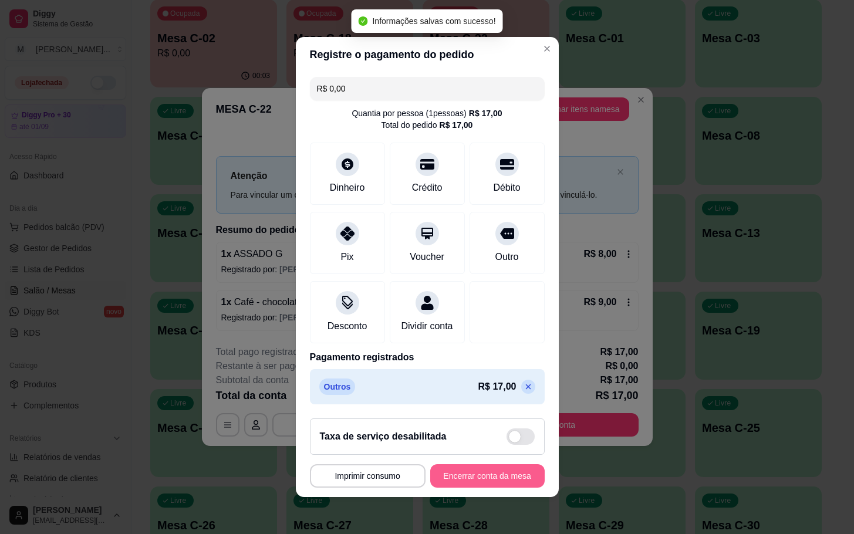
click at [483, 488] on button "Encerrar conta da mesa" at bounding box center [487, 475] width 114 height 23
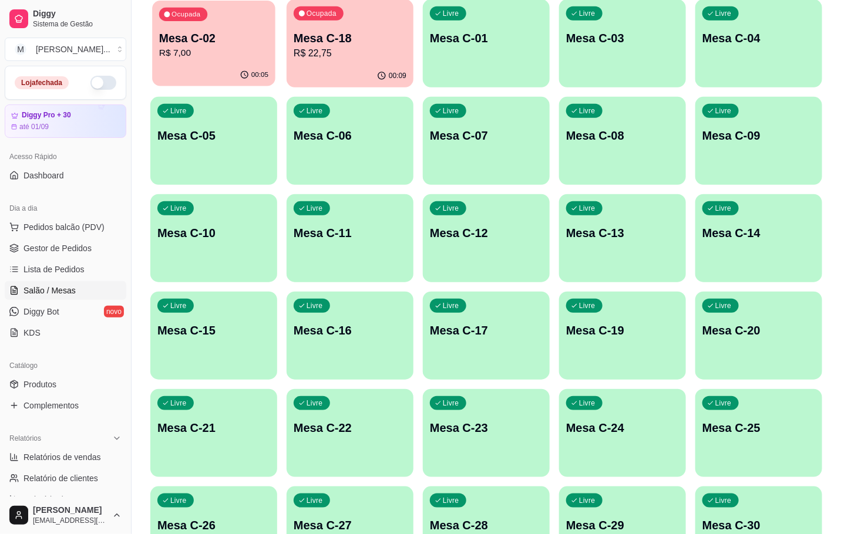
click at [204, 59] on p "R$ 7,00" at bounding box center [213, 53] width 109 height 14
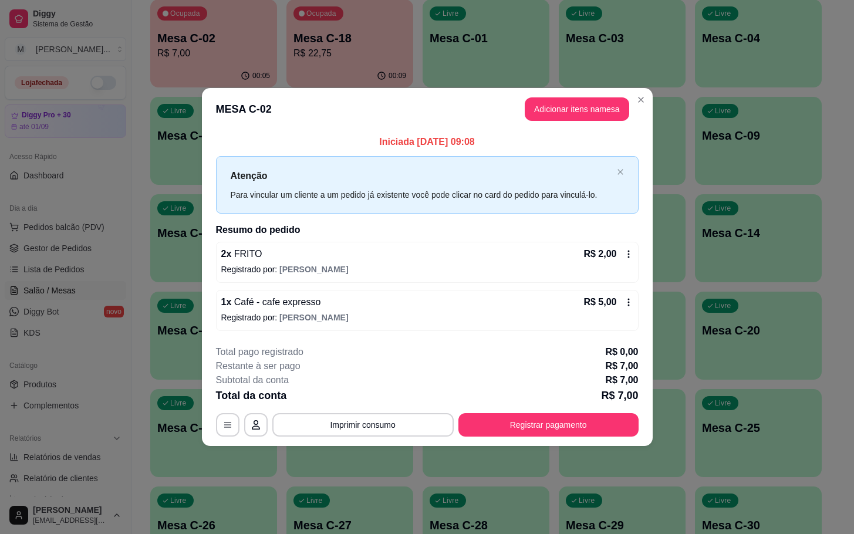
click at [540, 432] on button "Registrar pagamento" at bounding box center [549, 424] width 180 height 23
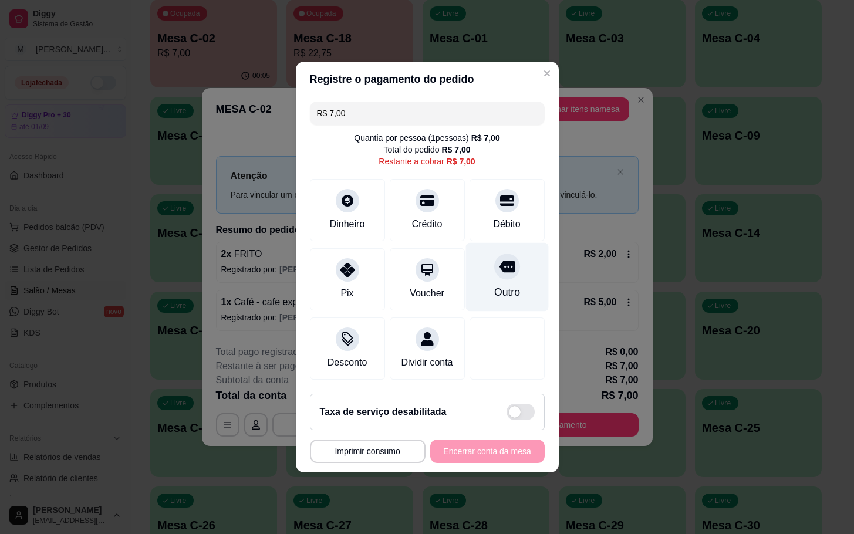
click at [490, 275] on div "Outro" at bounding box center [507, 277] width 83 height 69
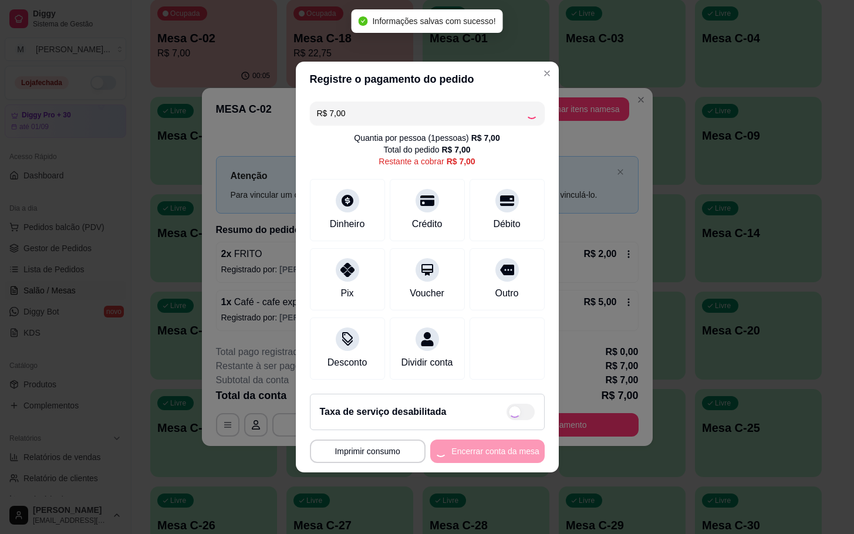
type input "R$ 0,00"
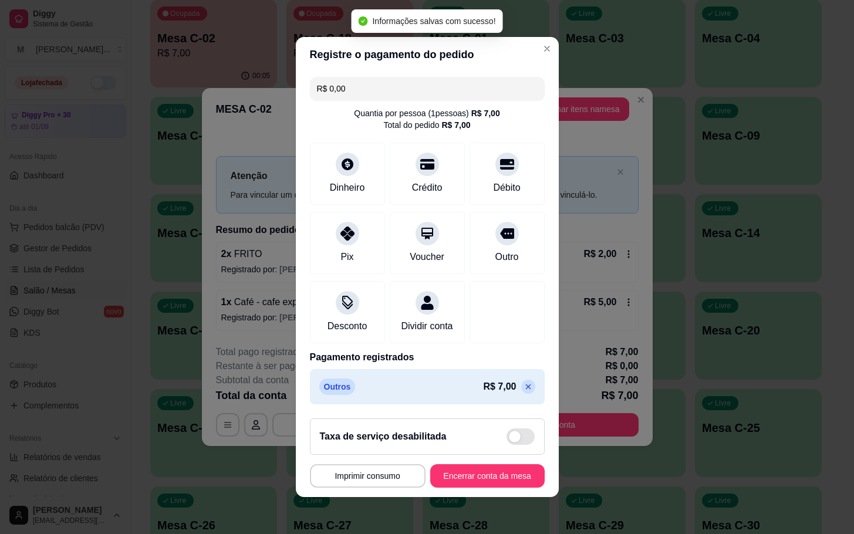
click at [496, 455] on div "Taxa de serviço desabilitada" at bounding box center [427, 437] width 235 height 36
checkbox input "true"
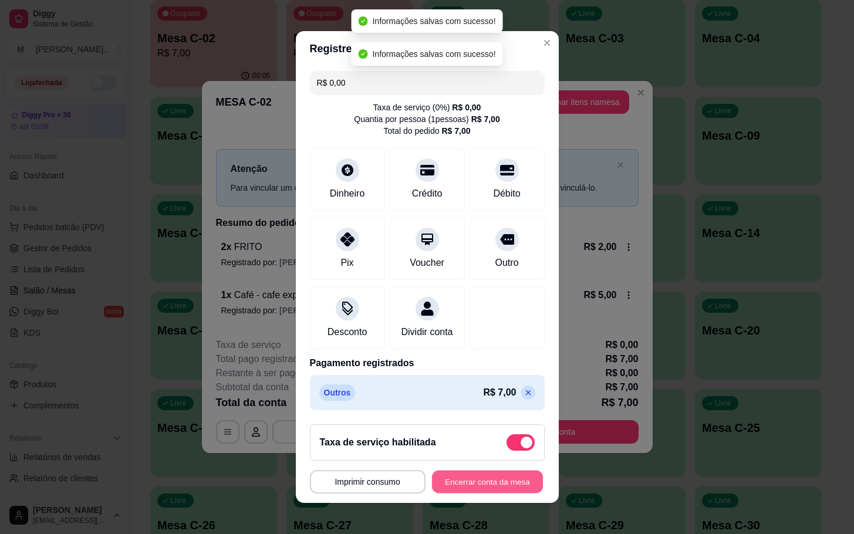
click at [490, 487] on button "Encerrar conta da mesa" at bounding box center [487, 482] width 111 height 23
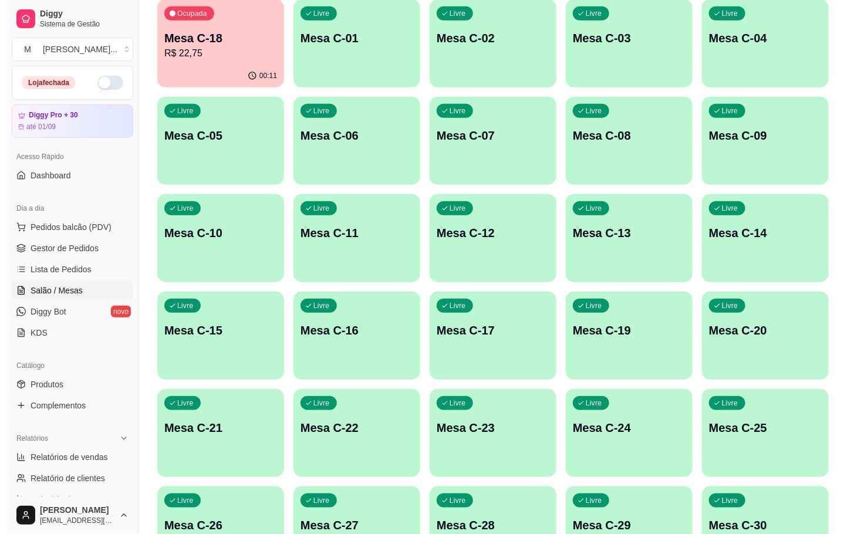
scroll to position [319, 0]
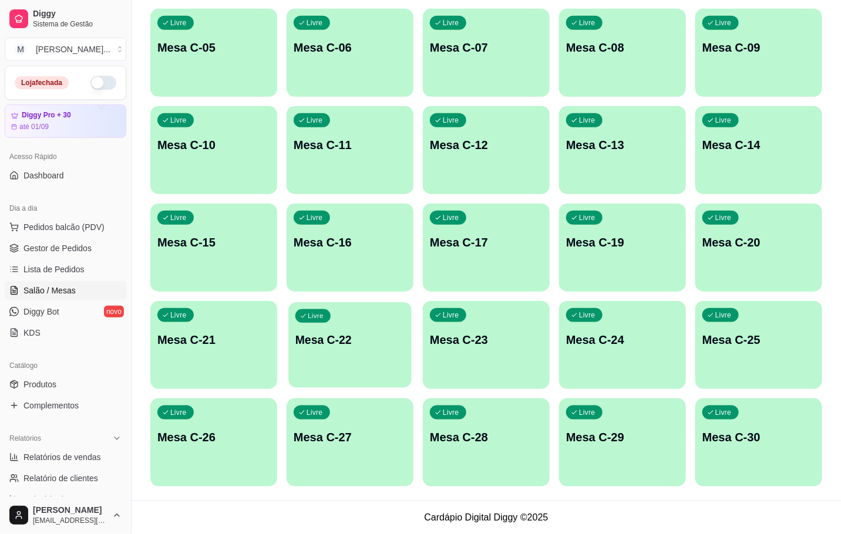
click at [400, 338] on p "Mesa C-22" at bounding box center [349, 340] width 109 height 16
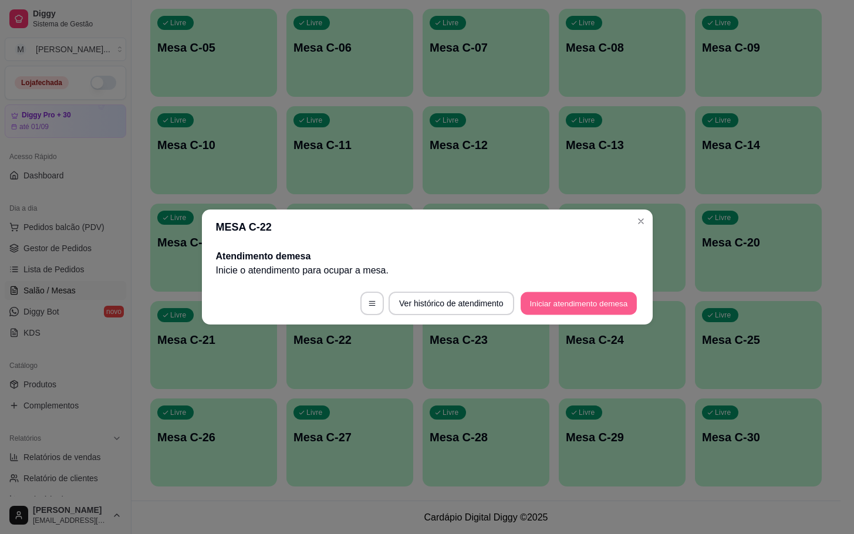
click at [555, 308] on button "Iniciar atendimento de mesa" at bounding box center [579, 303] width 116 height 23
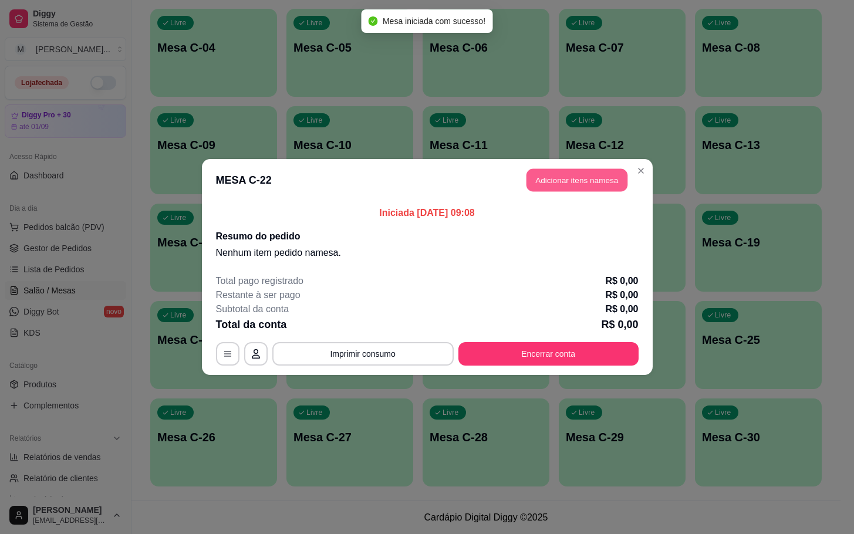
click at [585, 181] on button "Adicionar itens na mesa" at bounding box center [577, 180] width 101 height 23
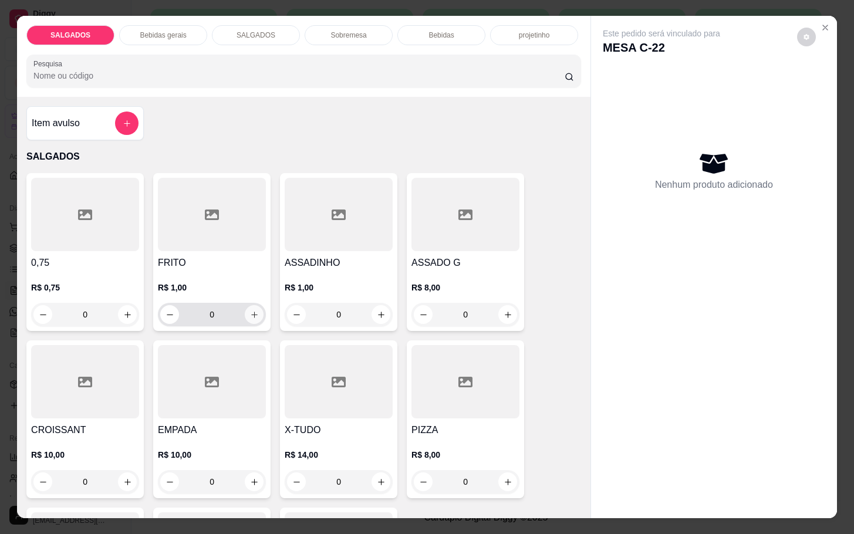
click at [254, 305] on button "increase-product-quantity" at bounding box center [254, 314] width 19 height 19
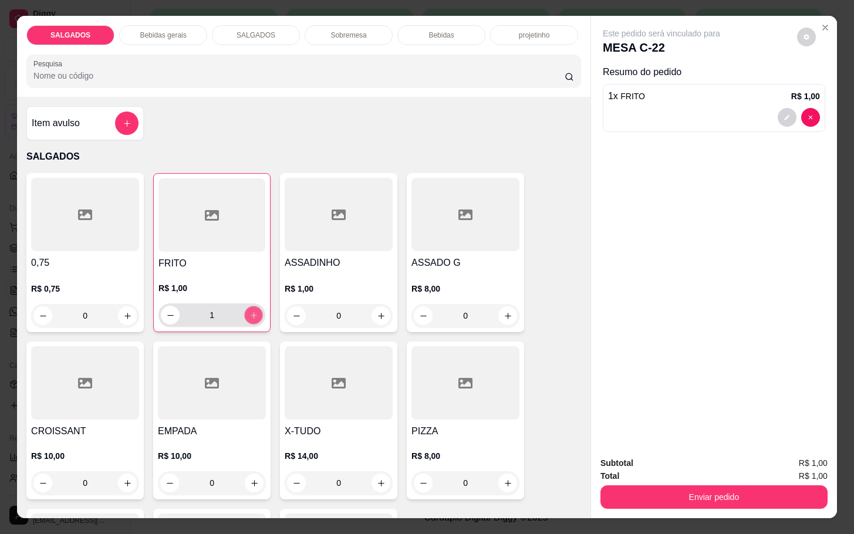
click at [254, 306] on button "increase-product-quantity" at bounding box center [254, 315] width 18 height 18
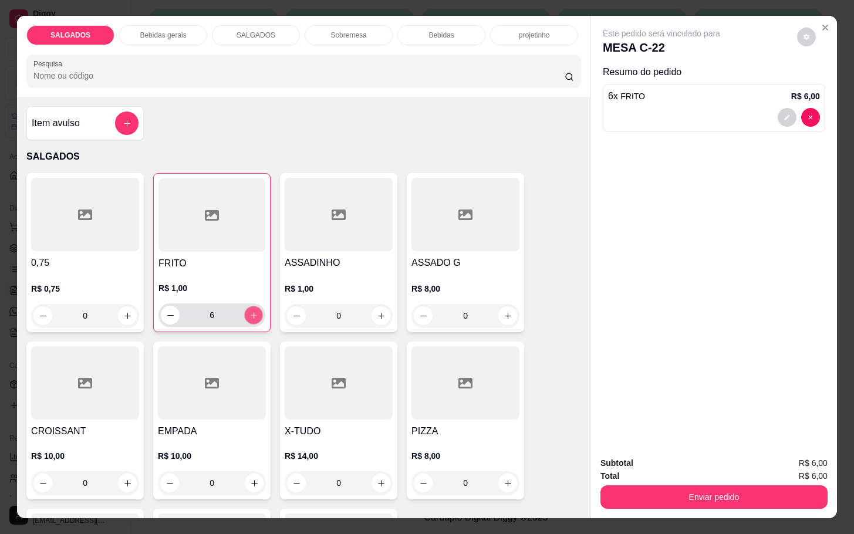
click at [254, 306] on button "increase-product-quantity" at bounding box center [254, 315] width 18 height 18
type input "8"
drag, startPoint x: 85, startPoint y: 305, endPoint x: 31, endPoint y: 316, distance: 55.6
click at [33, 316] on div "0" at bounding box center [84, 315] width 103 height 23
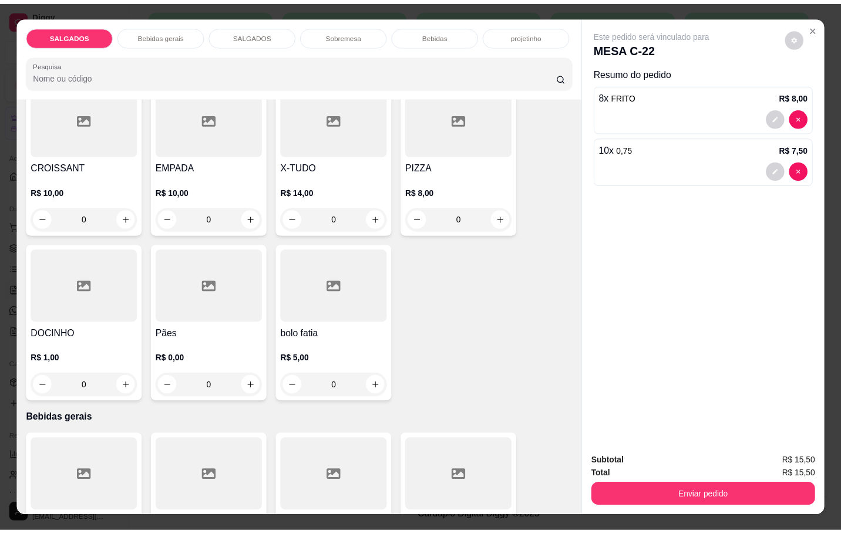
scroll to position [440, 0]
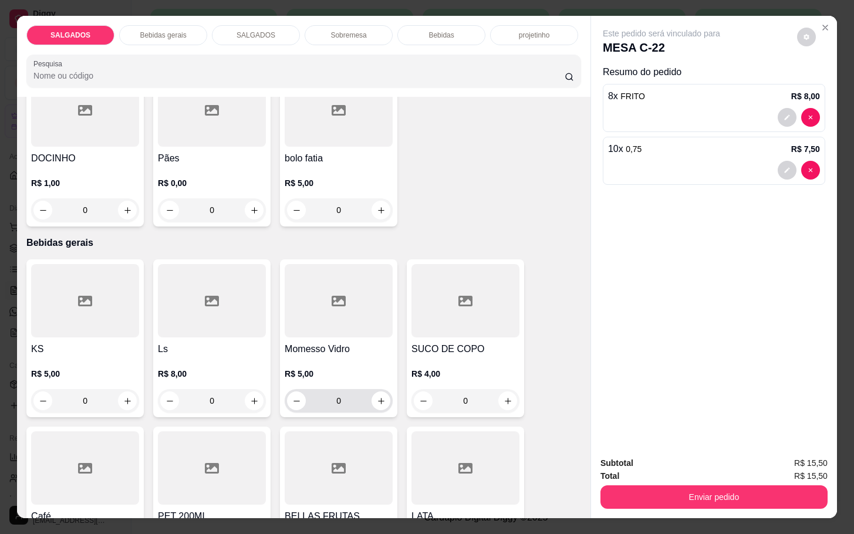
type input "10"
click at [377, 397] on icon "increase-product-quantity" at bounding box center [381, 401] width 9 height 9
type input "1"
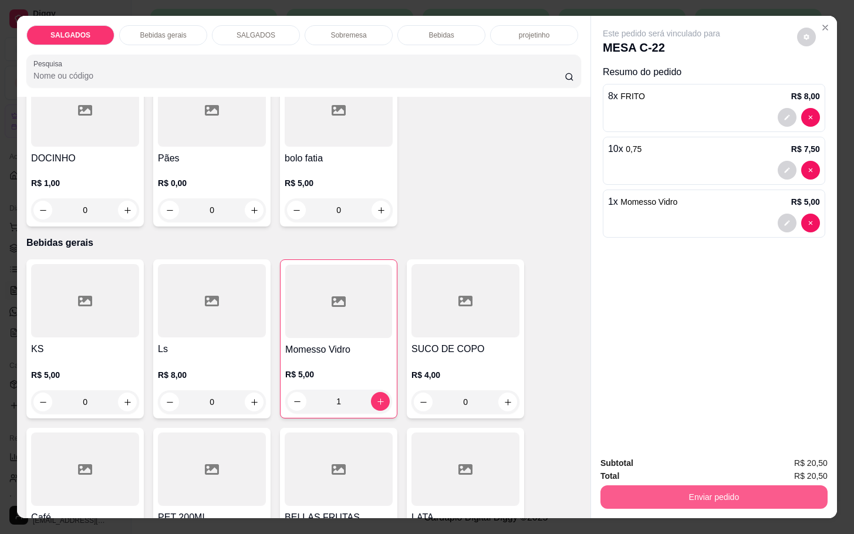
click at [716, 498] on button "Enviar pedido" at bounding box center [714, 497] width 227 height 23
click at [694, 459] on button "Não registrar e enviar pedido" at bounding box center [673, 462] width 122 height 22
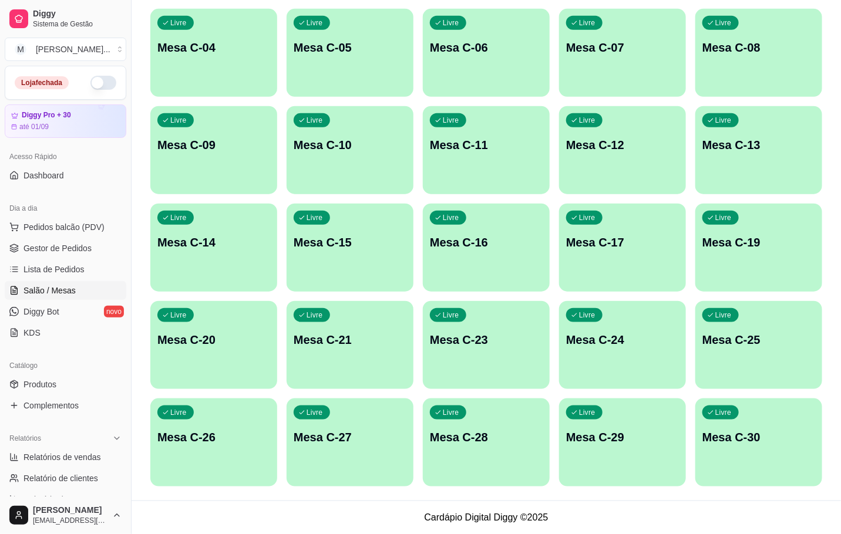
scroll to position [143, 0]
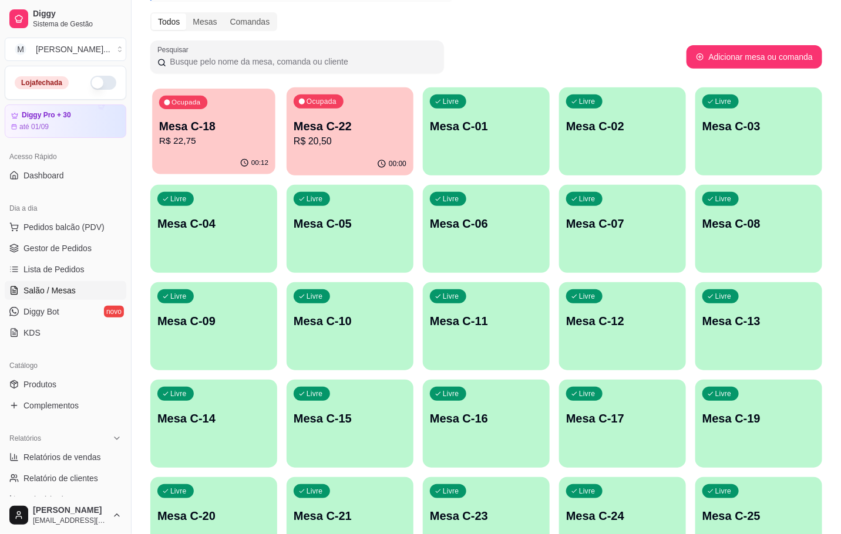
click at [231, 163] on div "00:12" at bounding box center [213, 163] width 123 height 22
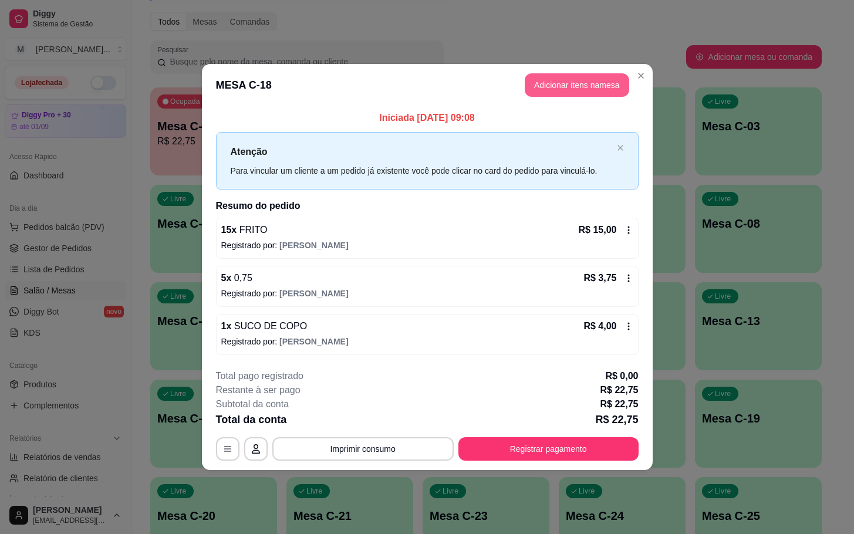
click at [564, 86] on button "Adicionar itens na mesa" at bounding box center [577, 84] width 105 height 23
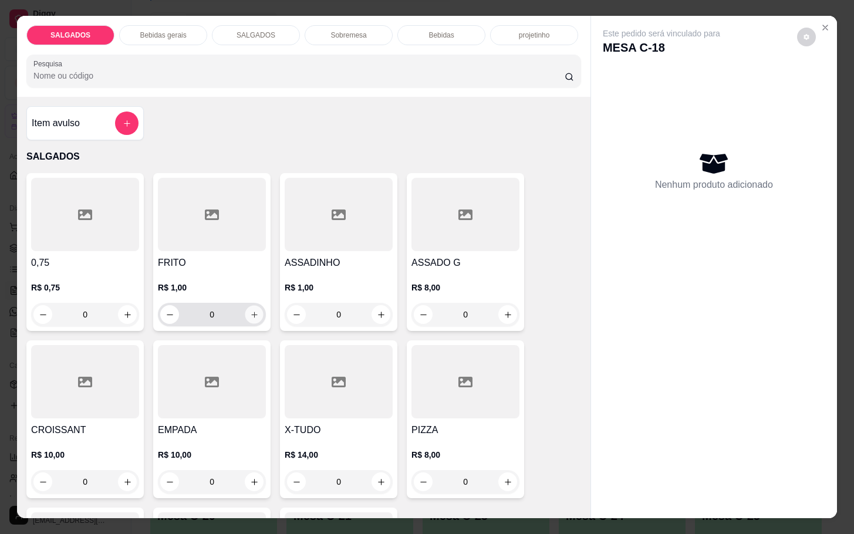
click at [250, 312] on icon "increase-product-quantity" at bounding box center [254, 315] width 9 height 9
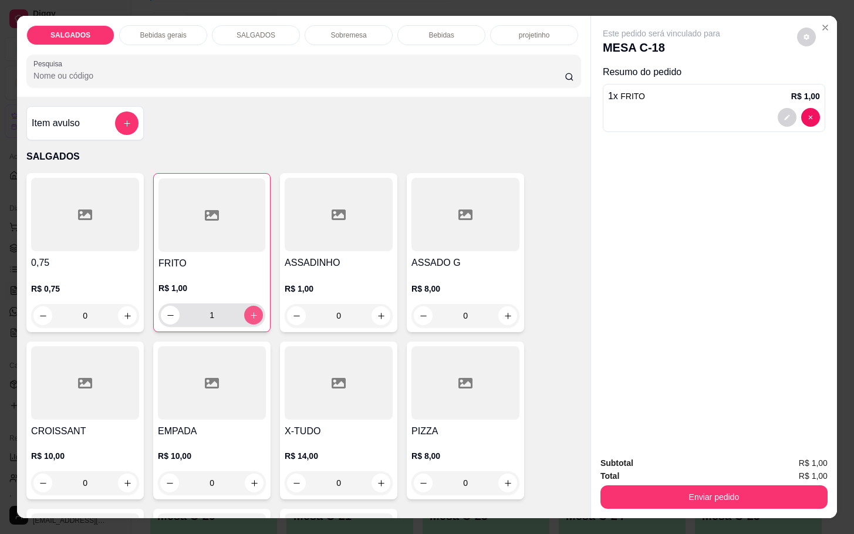
click at [252, 317] on button "increase-product-quantity" at bounding box center [253, 315] width 19 height 19
click at [252, 317] on button "increase-product-quantity" at bounding box center [254, 315] width 18 height 18
click at [251, 311] on icon "increase-product-quantity" at bounding box center [254, 315] width 9 height 9
click at [254, 309] on button "increase-product-quantity" at bounding box center [254, 315] width 18 height 18
click at [245, 312] on button "increase-product-quantity" at bounding box center [254, 315] width 18 height 18
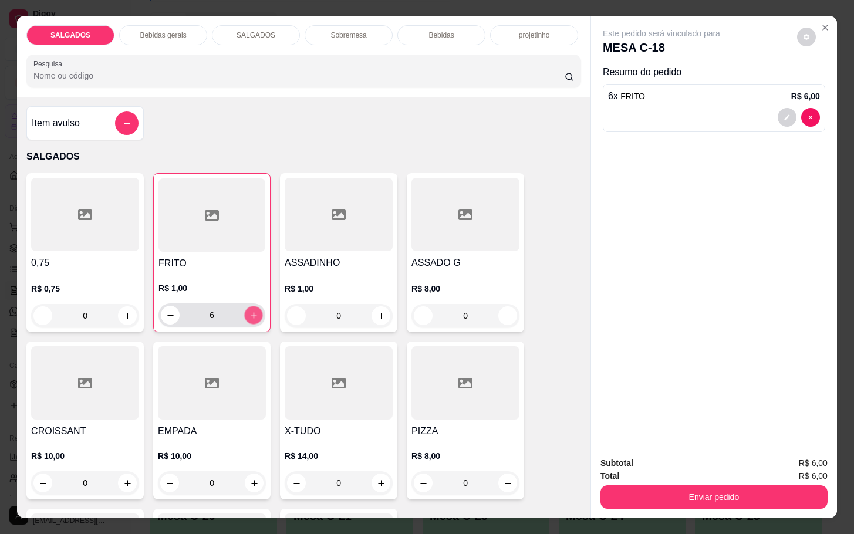
click at [250, 312] on icon "increase-product-quantity" at bounding box center [254, 315] width 9 height 9
click at [244, 314] on button "increase-product-quantity" at bounding box center [253, 315] width 19 height 19
click at [245, 314] on button "increase-product-quantity" at bounding box center [254, 315] width 18 height 18
type input "10"
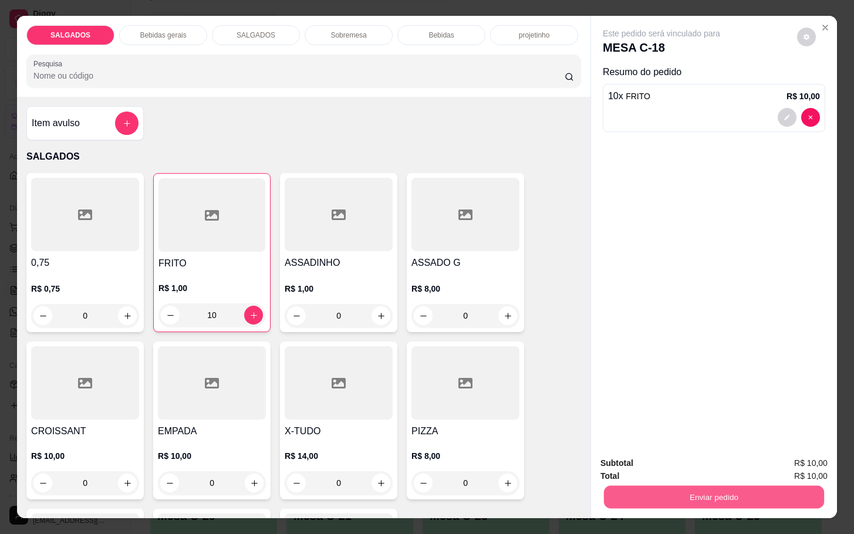
click at [666, 497] on button "Enviar pedido" at bounding box center [714, 497] width 220 height 23
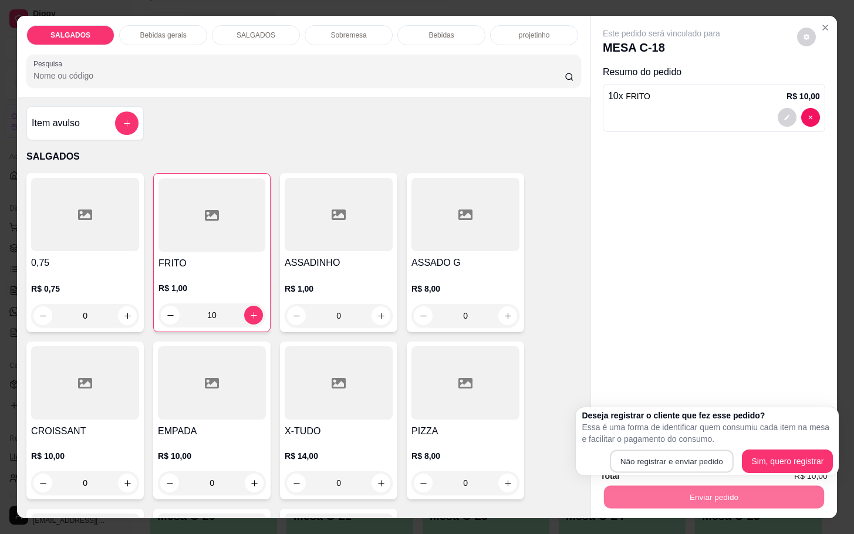
click at [647, 450] on button "Não registrar e enviar pedido" at bounding box center [671, 461] width 123 height 23
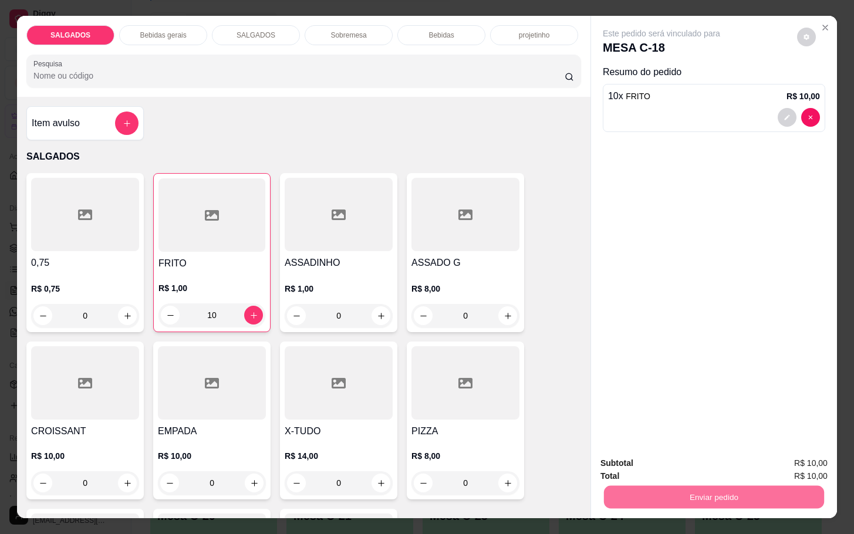
click at [648, 456] on button "Não registrar e enviar pedido" at bounding box center [673, 462] width 122 height 22
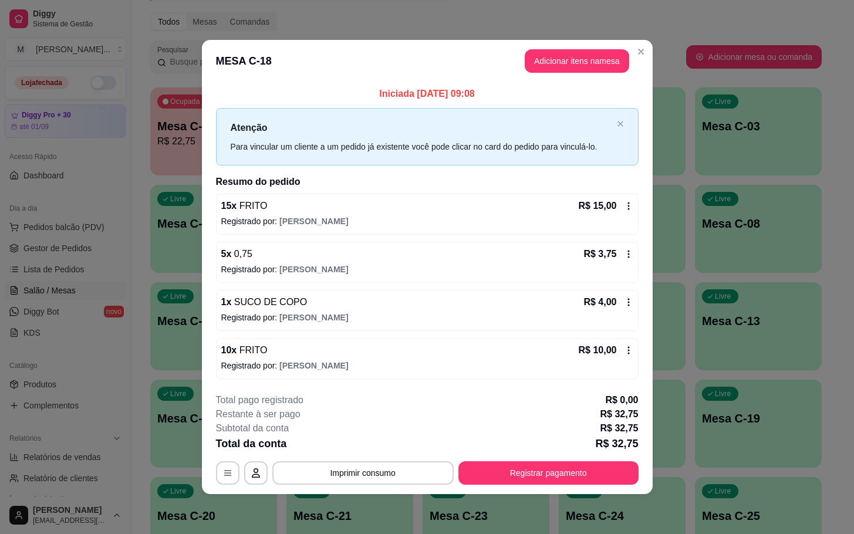
click at [513, 492] on footer "**********" at bounding box center [427, 439] width 451 height 110
click at [501, 481] on button "Registrar pagamento" at bounding box center [549, 472] width 180 height 23
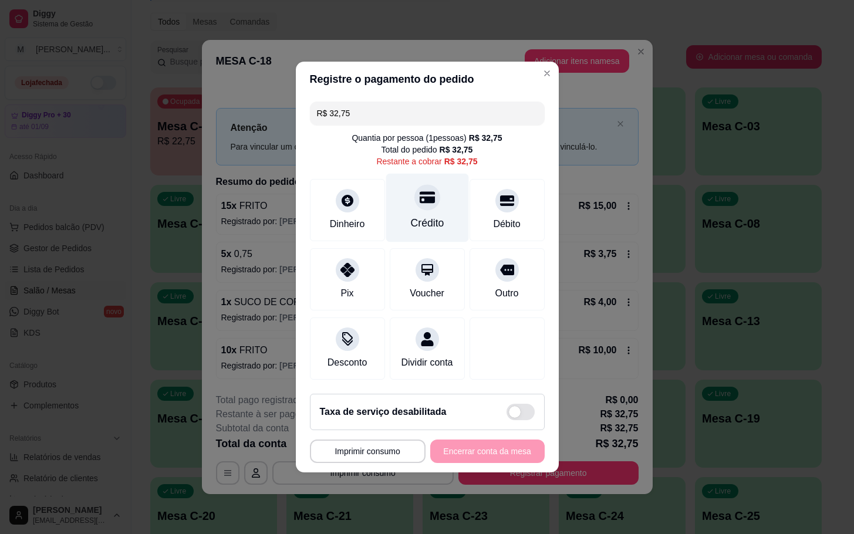
click at [417, 226] on div "Crédito" at bounding box center [427, 208] width 83 height 69
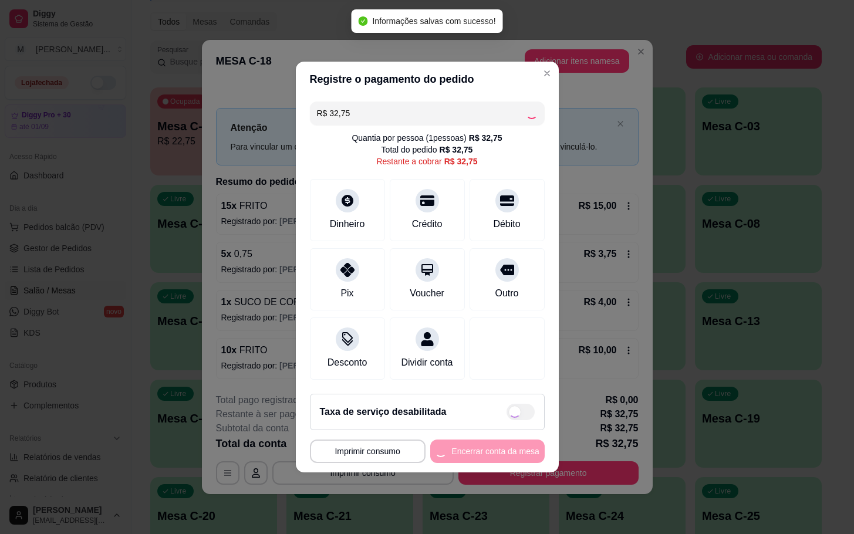
type input "R$ 0,00"
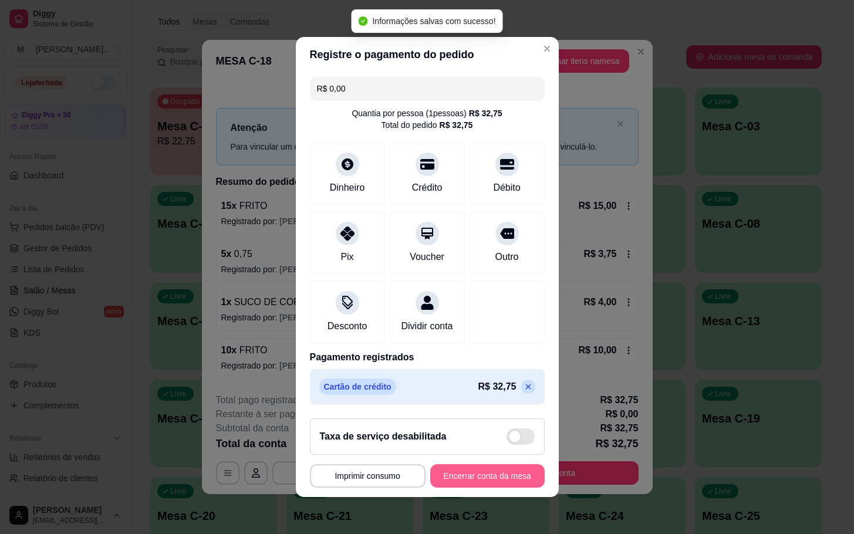
click at [444, 476] on button "Encerrar conta da mesa" at bounding box center [487, 475] width 114 height 23
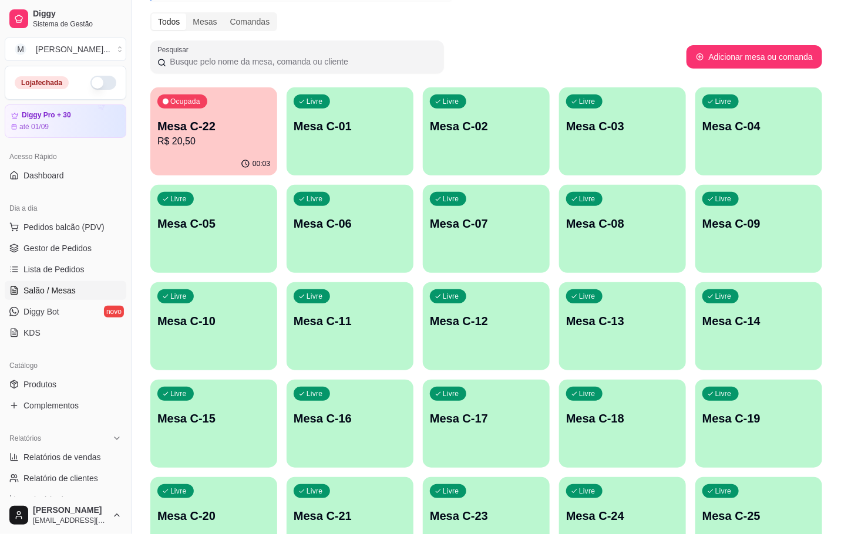
click at [604, 416] on p "Mesa C-18" at bounding box center [622, 418] width 113 height 16
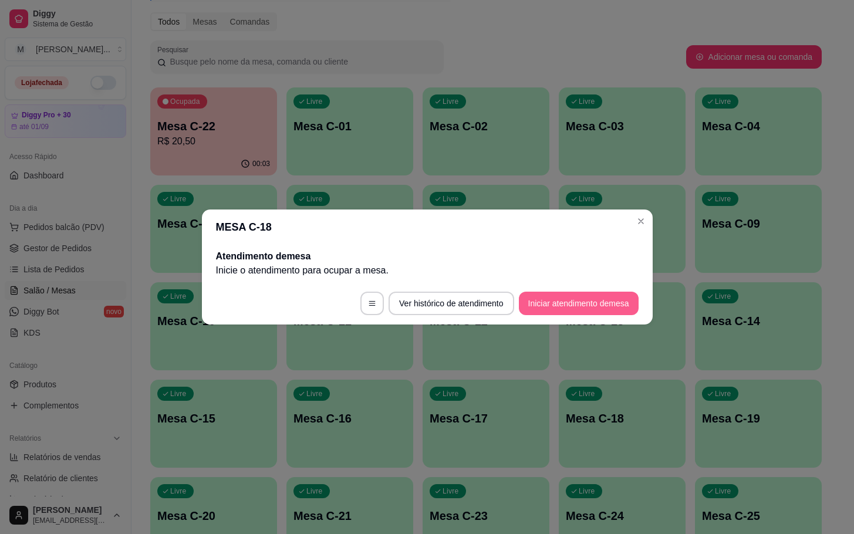
click at [618, 304] on button "Iniciar atendimento de mesa" at bounding box center [579, 303] width 120 height 23
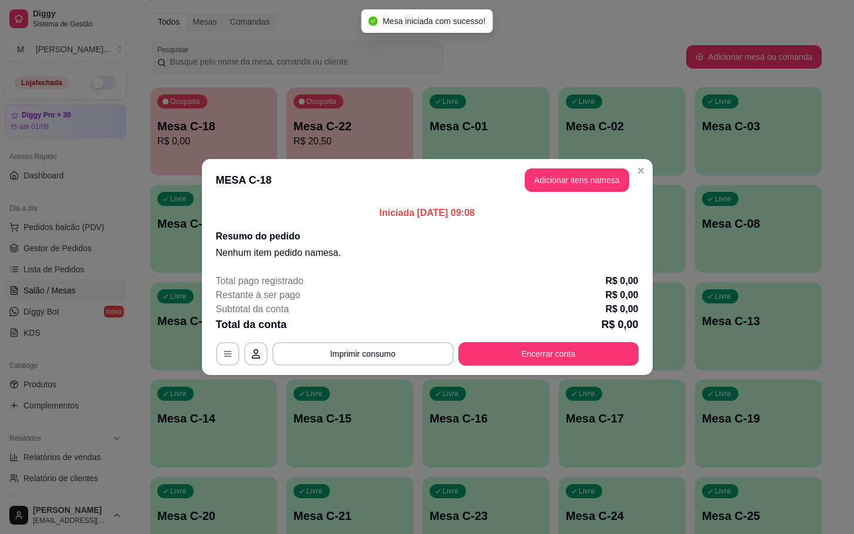
click at [528, 185] on button "Adicionar itens na mesa" at bounding box center [577, 179] width 105 height 23
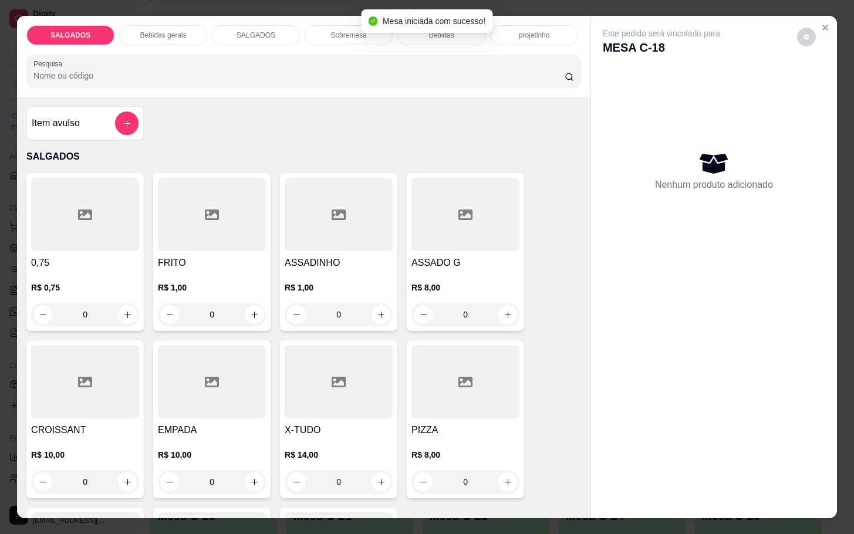
click at [237, 238] on div at bounding box center [212, 214] width 108 height 73
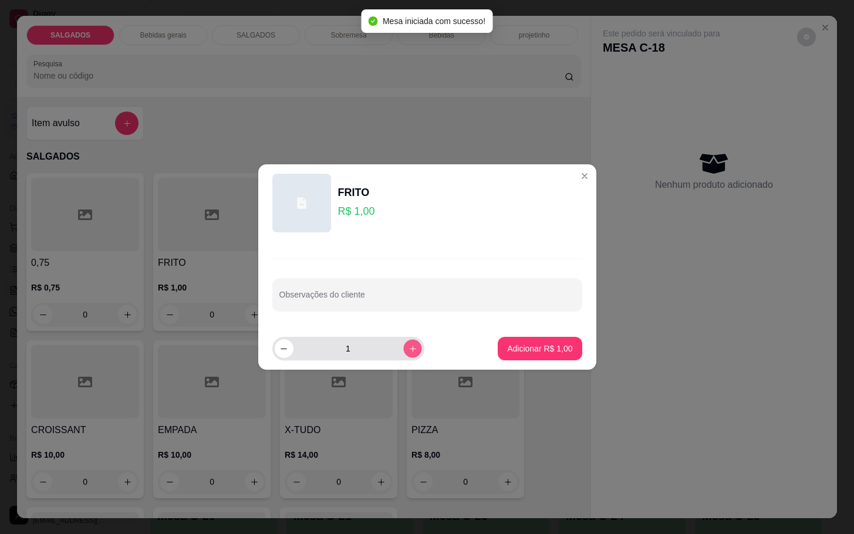
click at [407, 342] on button "increase-product-quantity" at bounding box center [412, 348] width 18 height 18
click at [407, 342] on button "increase-product-quantity" at bounding box center [412, 348] width 19 height 19
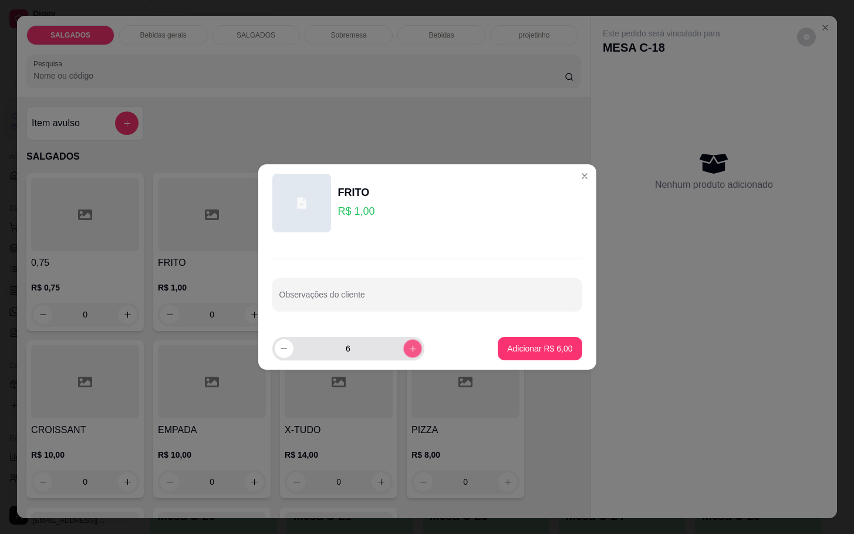
click at [409, 342] on button "increase-product-quantity" at bounding box center [412, 348] width 18 height 18
click at [409, 342] on button "increase-product-quantity" at bounding box center [412, 348] width 19 height 19
click at [410, 342] on div "8" at bounding box center [348, 348] width 147 height 23
click at [410, 342] on div "9" at bounding box center [348, 348] width 147 height 23
click at [409, 343] on button "increase-product-quantity" at bounding box center [412, 348] width 19 height 19
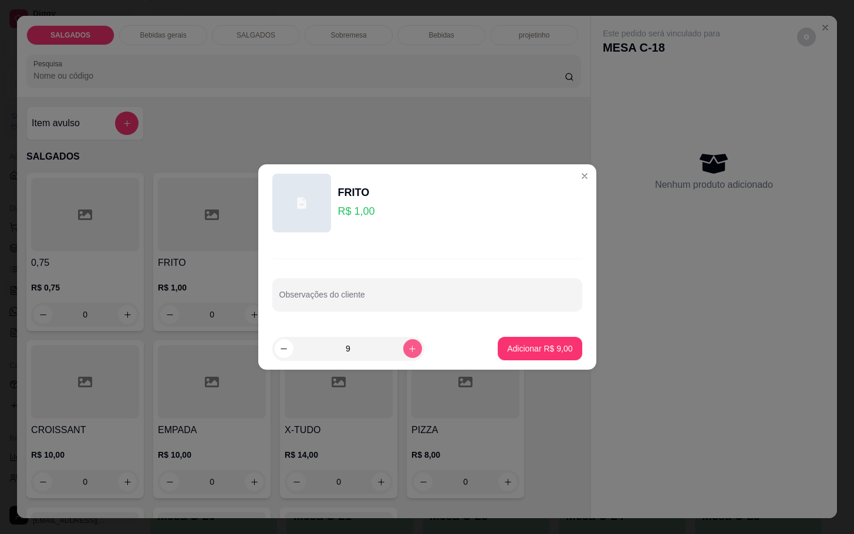
type input "10"
click at [504, 345] on p "Adicionar R$ 10,00" at bounding box center [538, 348] width 68 height 11
type input "10"
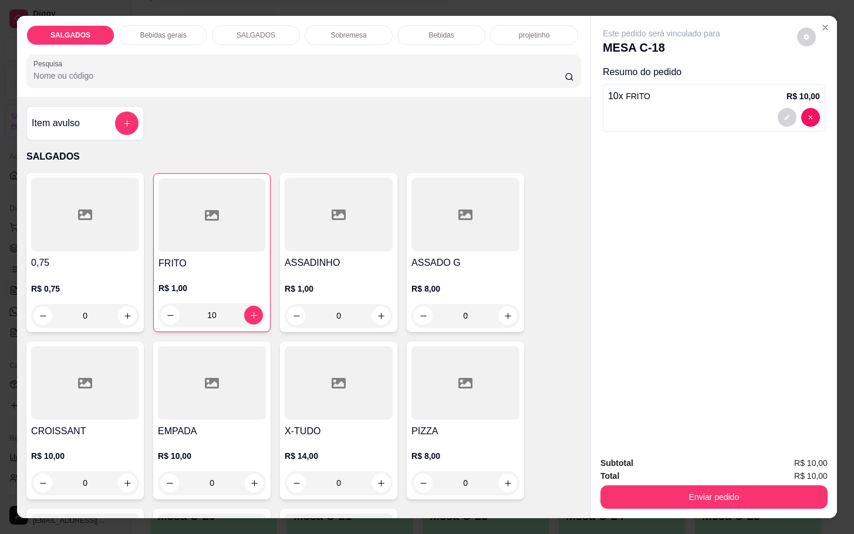
drag, startPoint x: 640, startPoint y: 511, endPoint x: 635, endPoint y: 504, distance: 8.8
click at [640, 510] on div "Subtotal R$ 10,00 Total R$ 10,00 Enviar pedido" at bounding box center [714, 482] width 246 height 71
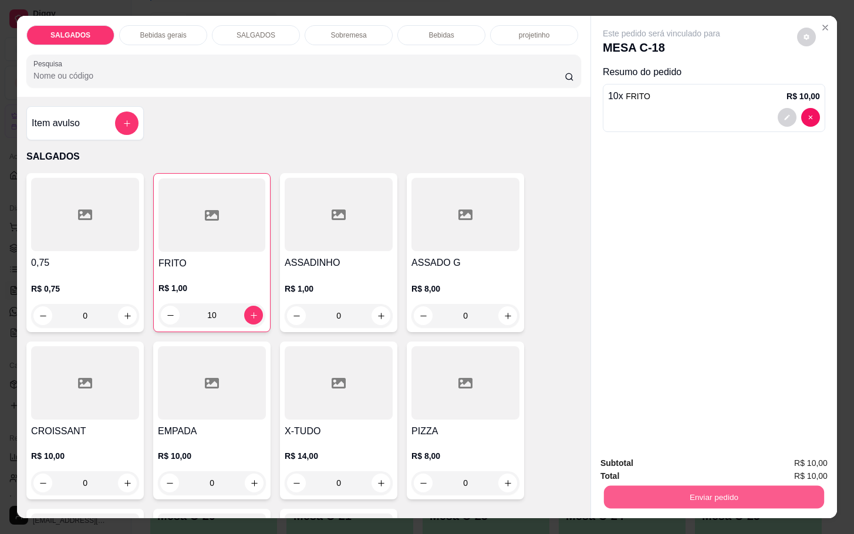
click at [646, 490] on button "Enviar pedido" at bounding box center [714, 497] width 220 height 23
click at [629, 459] on button "Não registrar e enviar pedido" at bounding box center [673, 462] width 119 height 22
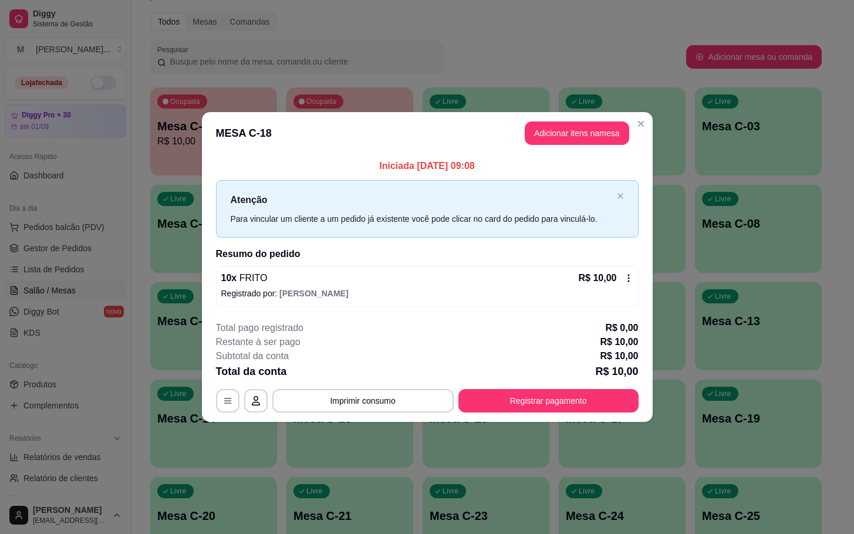
click at [249, 366] on p "Total da conta" at bounding box center [251, 371] width 71 height 16
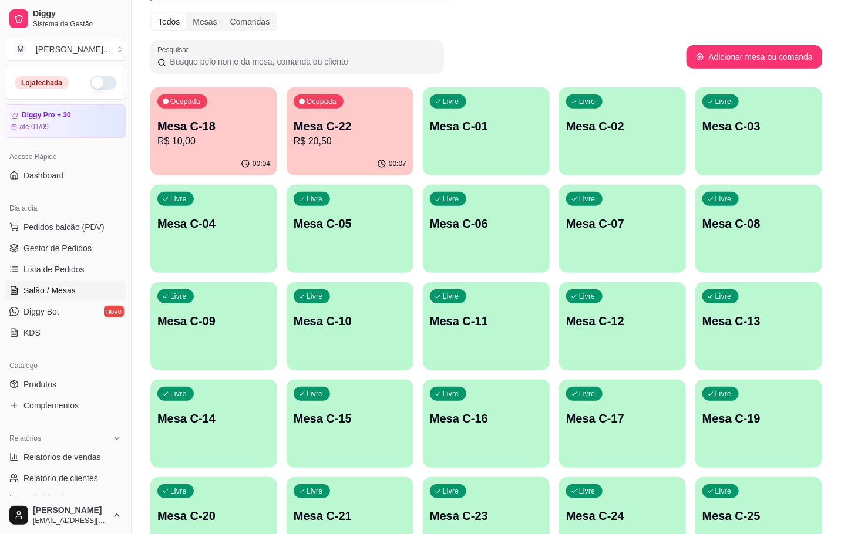
click at [325, 141] on p "R$ 20,50" at bounding box center [350, 141] width 113 height 14
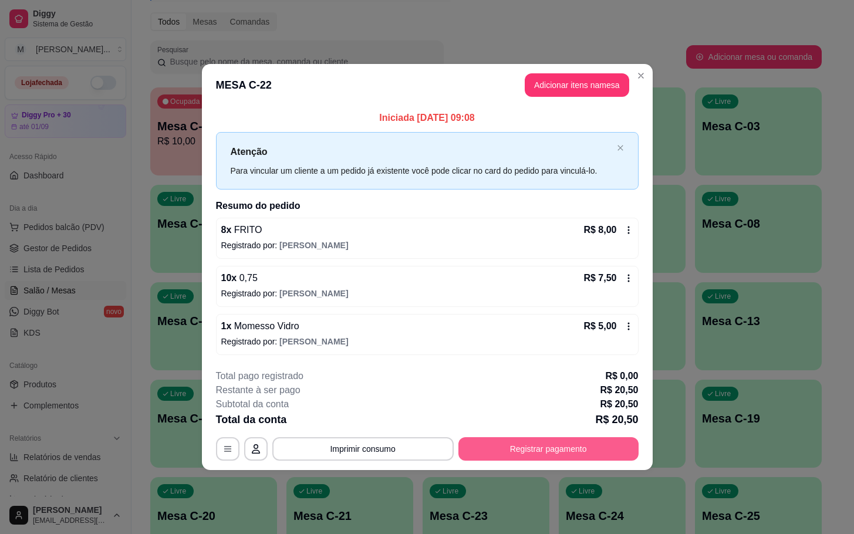
click at [492, 444] on button "Registrar pagamento" at bounding box center [549, 448] width 180 height 23
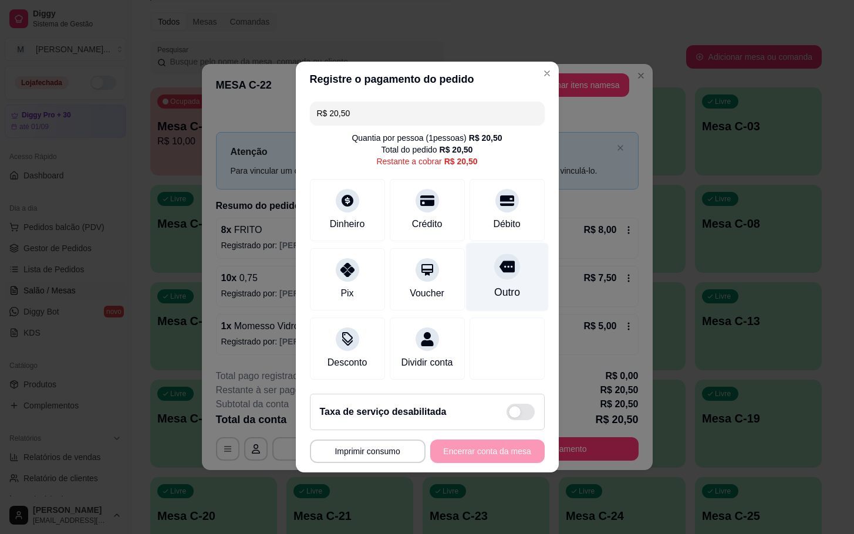
click at [498, 285] on div "Outro" at bounding box center [507, 292] width 26 height 15
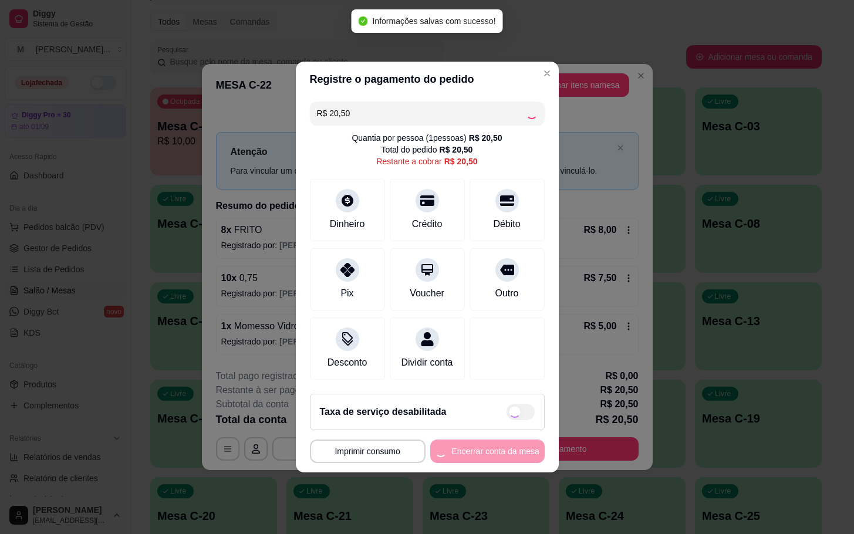
type input "R$ 0,00"
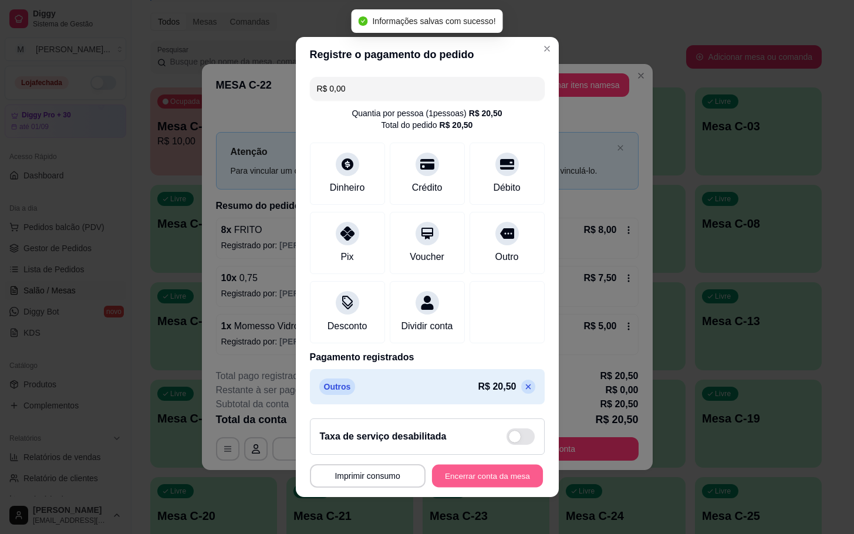
click at [463, 480] on button "Encerrar conta da mesa" at bounding box center [487, 476] width 111 height 23
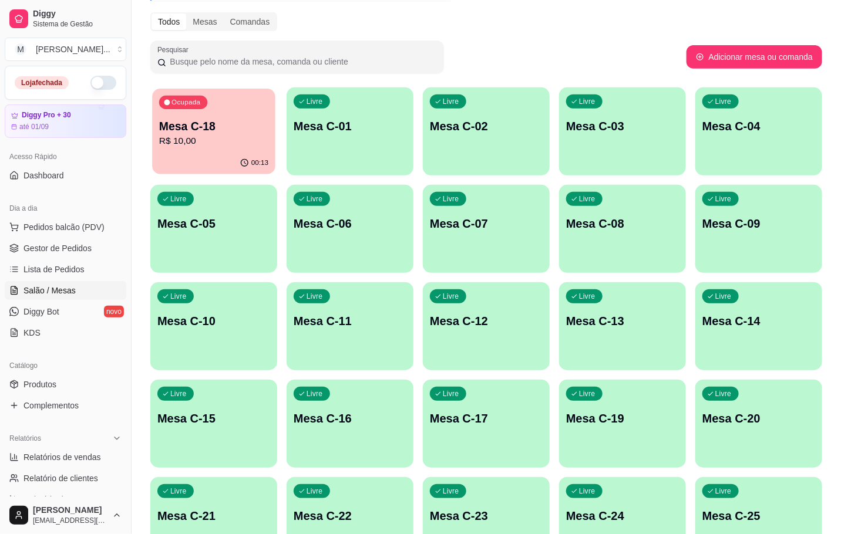
click at [238, 132] on p "Mesa C-18" at bounding box center [213, 127] width 109 height 16
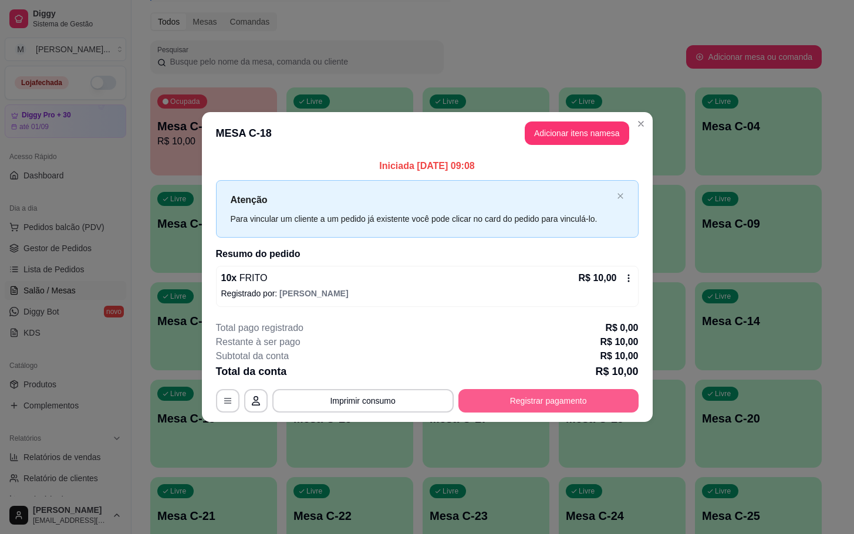
click at [573, 406] on button "Registrar pagamento" at bounding box center [549, 400] width 180 height 23
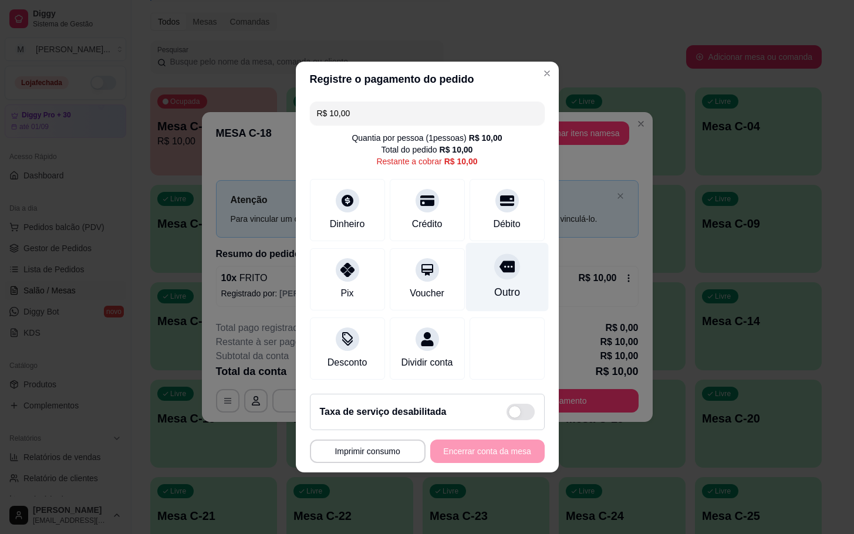
click at [503, 299] on div "Outro" at bounding box center [507, 277] width 83 height 69
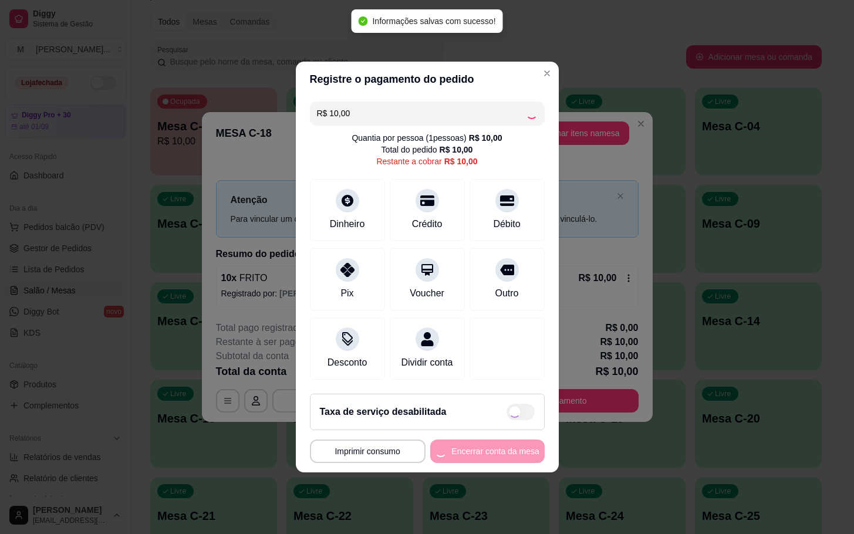
type input "R$ 0,00"
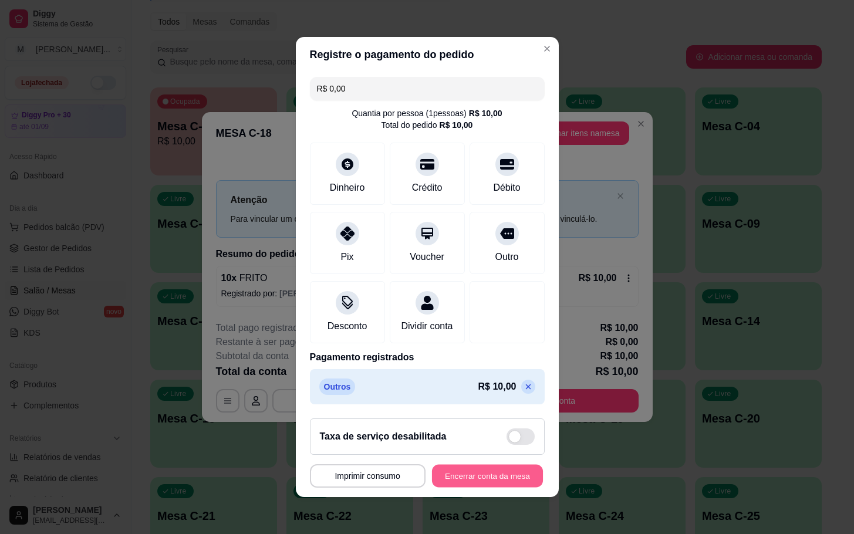
click at [481, 473] on button "Encerrar conta da mesa" at bounding box center [487, 476] width 111 height 23
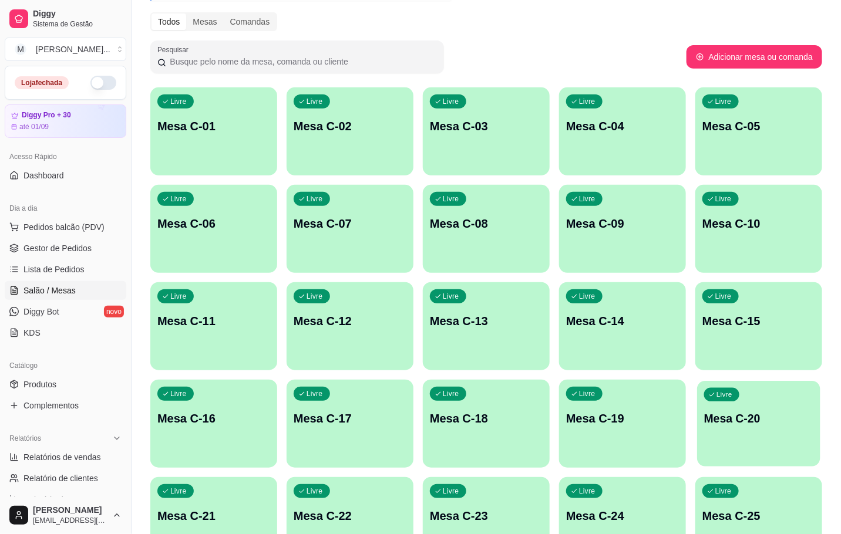
click at [744, 414] on p "Mesa C-20" at bounding box center [758, 419] width 109 height 16
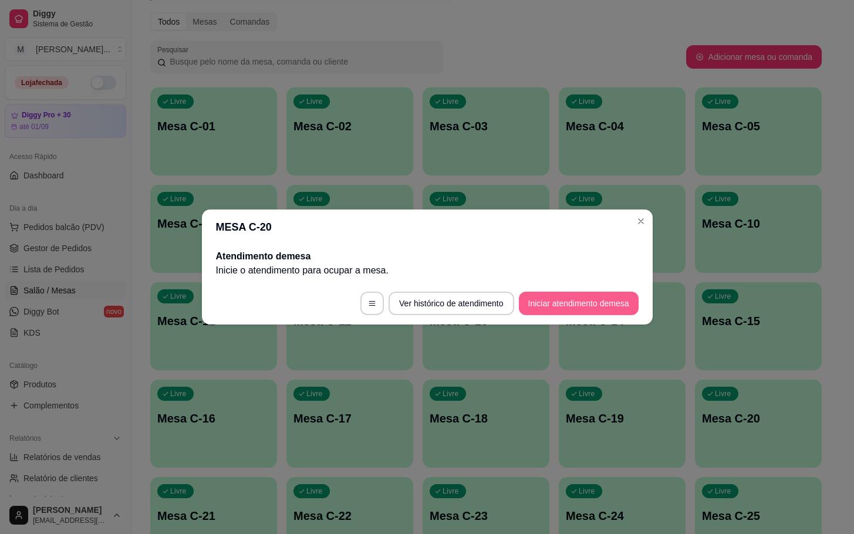
click at [550, 309] on button "Iniciar atendimento de mesa" at bounding box center [579, 303] width 120 height 23
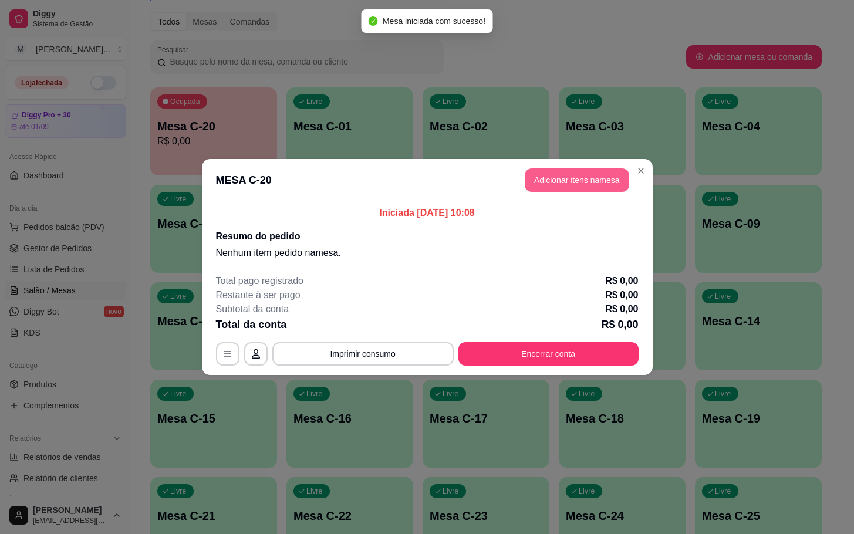
click at [553, 192] on button "Adicionar itens na mesa" at bounding box center [577, 179] width 105 height 23
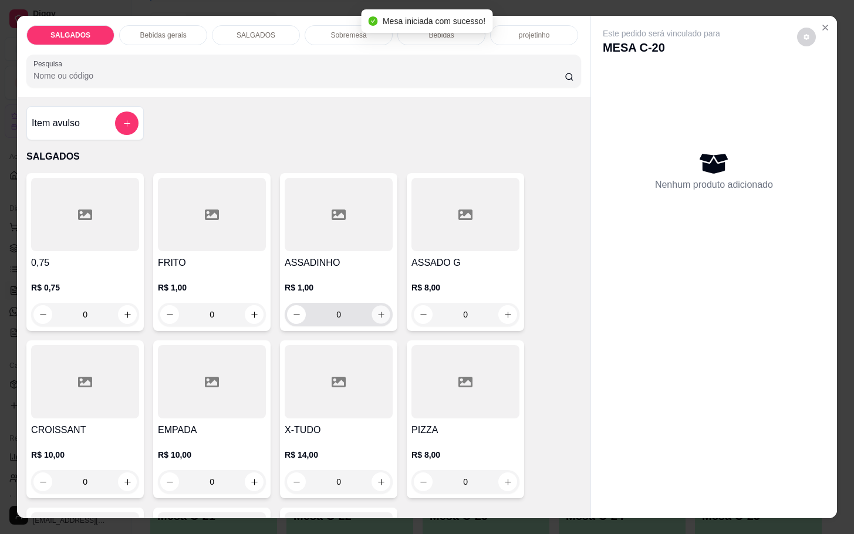
click at [372, 309] on button "increase-product-quantity" at bounding box center [381, 315] width 18 height 18
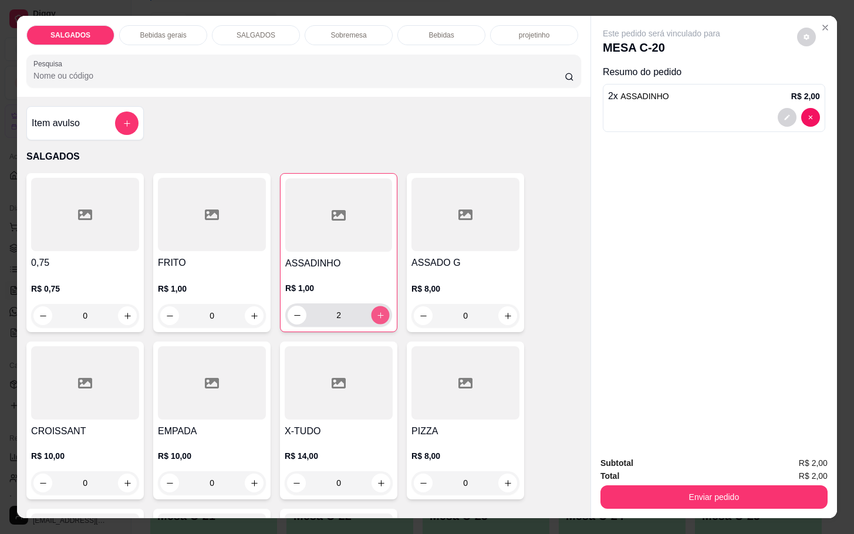
click at [372, 309] on button "increase-product-quantity" at bounding box center [381, 315] width 18 height 18
click at [371, 309] on button "increase-product-quantity" at bounding box center [380, 315] width 19 height 19
type input "6"
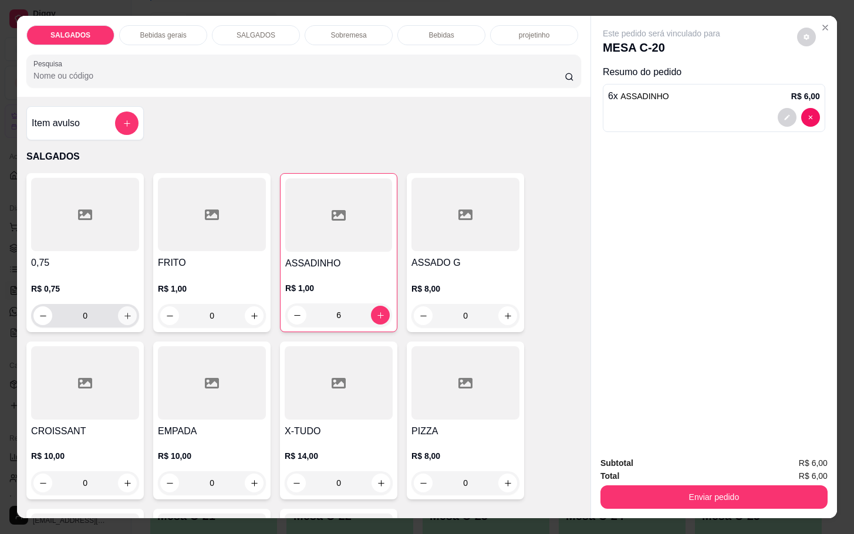
click at [120, 316] on button "increase-product-quantity" at bounding box center [127, 315] width 19 height 19
click at [120, 316] on button "increase-product-quantity" at bounding box center [126, 315] width 19 height 19
click at [120, 316] on button "increase-product-quantity" at bounding box center [127, 315] width 18 height 18
click at [39, 311] on icon "decrease-product-quantity" at bounding box center [43, 315] width 9 height 9
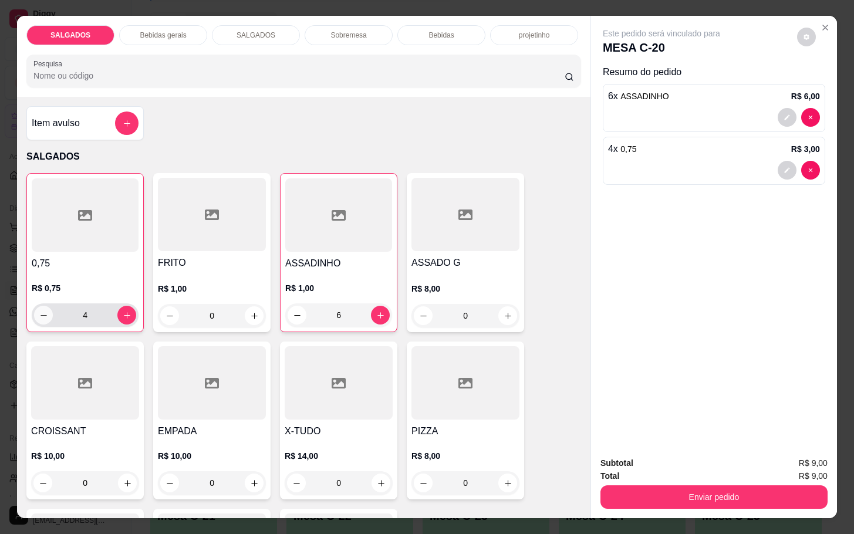
type input "3"
click at [816, 18] on button "Close" at bounding box center [825, 27] width 19 height 19
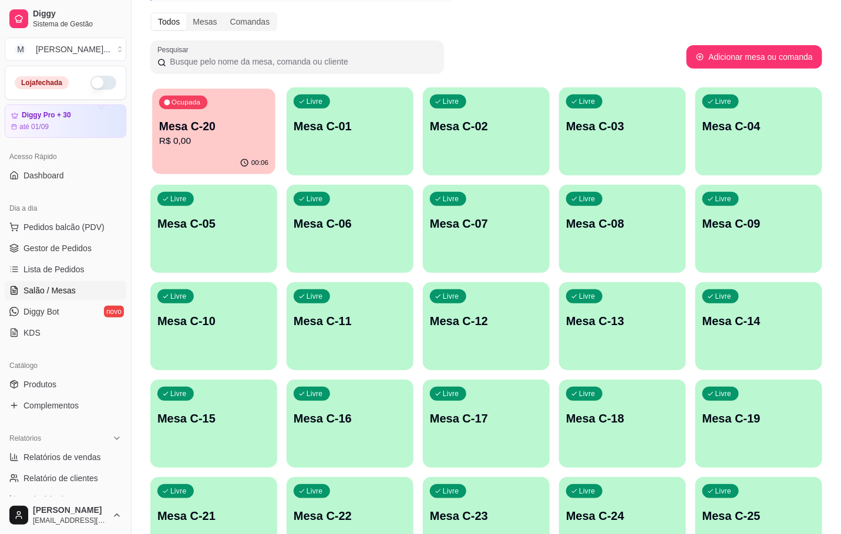
click at [208, 117] on div "Ocupada Mesa C-20 R$ 0,00" at bounding box center [213, 120] width 123 height 63
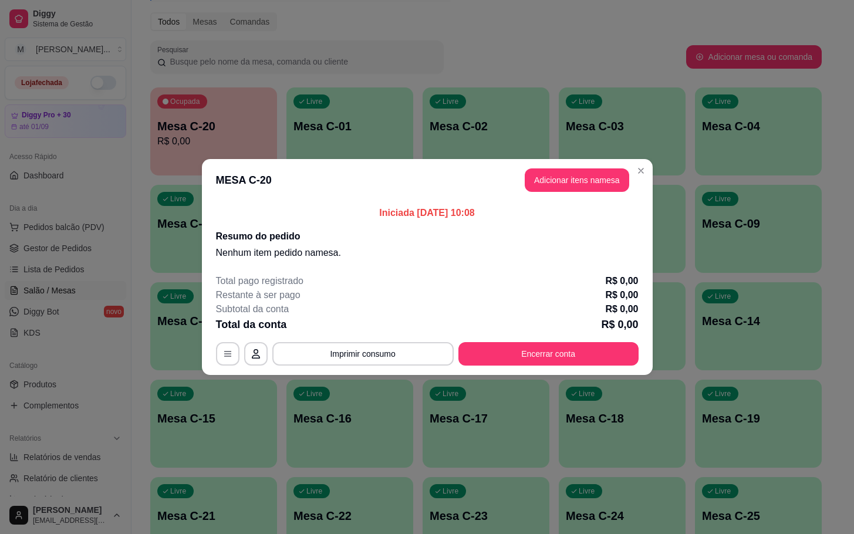
click at [520, 328] on div "Total da conta R$ 0,00" at bounding box center [427, 324] width 423 height 16
drag, startPoint x: 541, startPoint y: 340, endPoint x: 552, endPoint y: 368, distance: 30.3
click at [541, 340] on div "Total pago registrado R$ 0,00 Restante à ser pago R$ 0,00 Subtotal da conta R$ …" at bounding box center [427, 320] width 423 height 92
click at [555, 368] on footer "Total pago registrado R$ 0,00 Restante à ser pago R$ 0,00 Subtotal da conta R$ …" at bounding box center [427, 320] width 451 height 110
drag, startPoint x: 520, startPoint y: 335, endPoint x: 527, endPoint y: 340, distance: 8.5
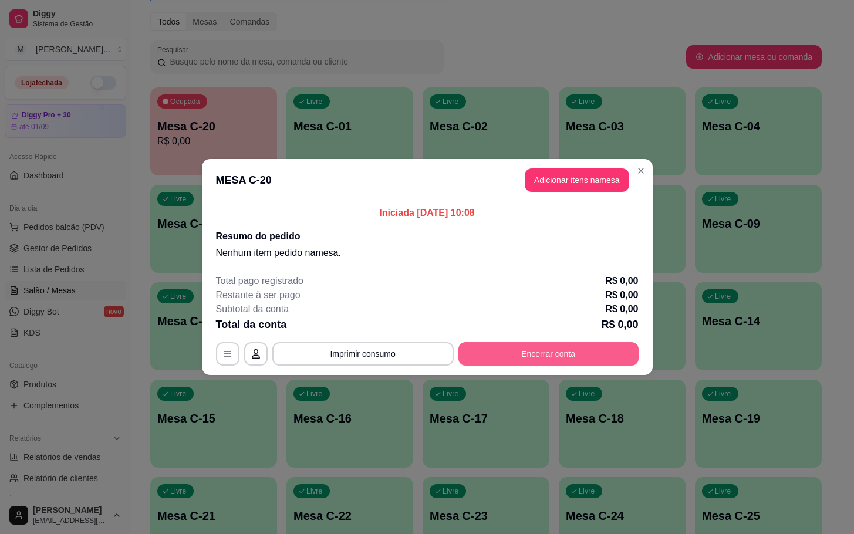
click at [527, 340] on div "Total pago registrado R$ 0,00 Restante à ser pago R$ 0,00 Subtotal da conta R$ …" at bounding box center [427, 320] width 423 height 92
click at [534, 363] on button "Encerrar conta" at bounding box center [548, 354] width 175 height 23
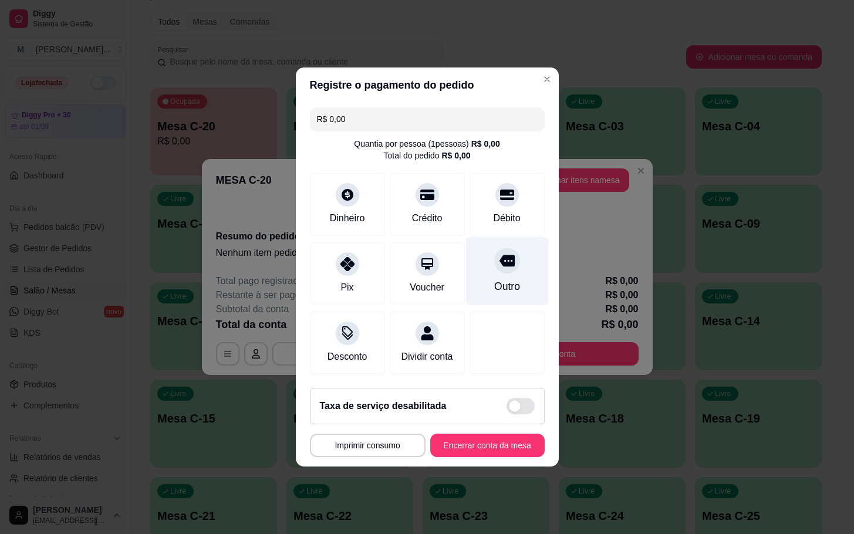
click at [503, 279] on div "Outro" at bounding box center [507, 286] width 26 height 15
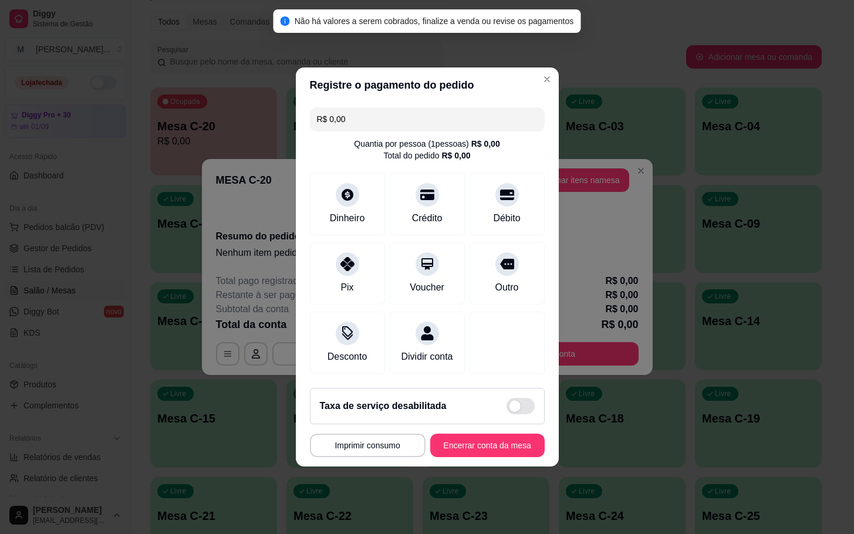
click at [502, 466] on footer "Taxa de serviço desabilitada MESA C-20 Tempo de permanência: 6 minutos Cod. Seg…" at bounding box center [427, 423] width 263 height 88
click at [501, 446] on button "Encerrar conta da mesa" at bounding box center [487, 445] width 111 height 23
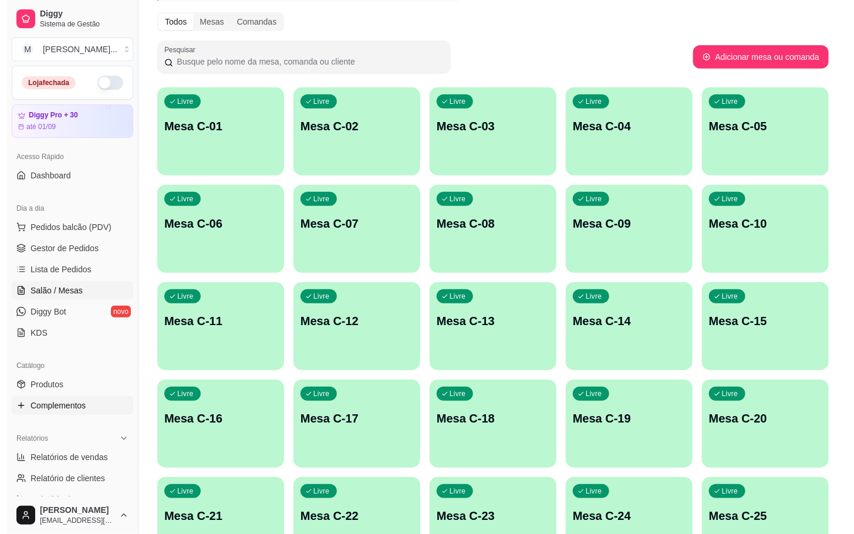
scroll to position [0, 0]
